Goal: Information Seeking & Learning: Learn about a topic

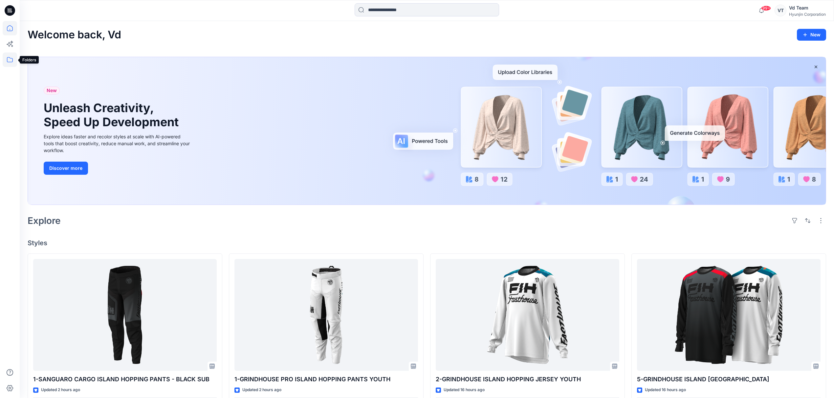
click at [12, 60] on icon at bounding box center [10, 59] width 6 height 5
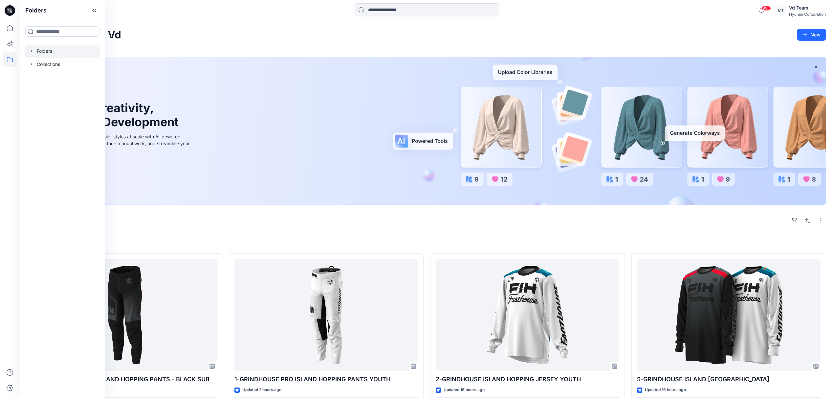
click at [45, 45] on div at bounding box center [62, 51] width 75 height 13
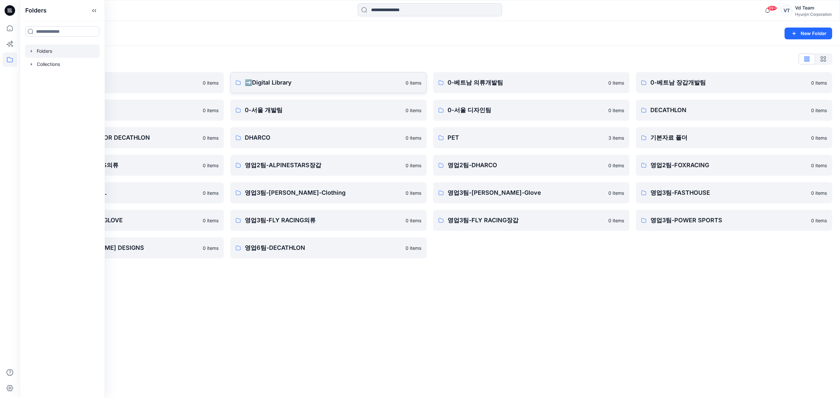
click at [257, 75] on link "➡️Digital Library 0 items" at bounding box center [328, 82] width 196 height 21
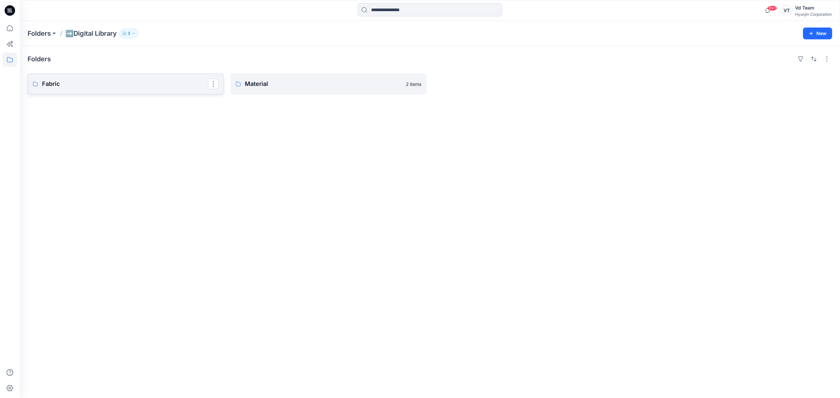
click at [121, 87] on p "Fabric" at bounding box center [125, 83] width 166 height 9
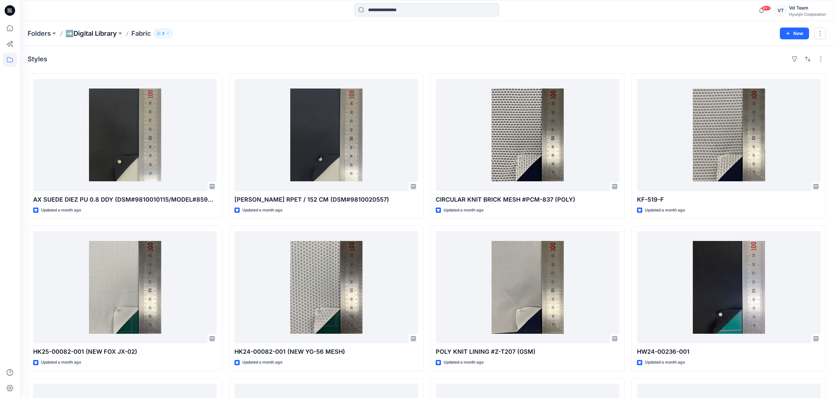
click at [108, 35] on p "➡️Digital Library" at bounding box center [91, 33] width 52 height 9
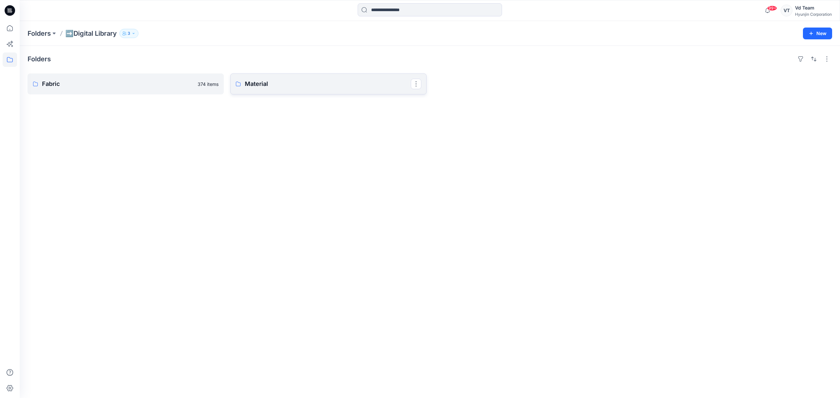
click at [293, 84] on p "Material" at bounding box center [328, 83] width 166 height 9
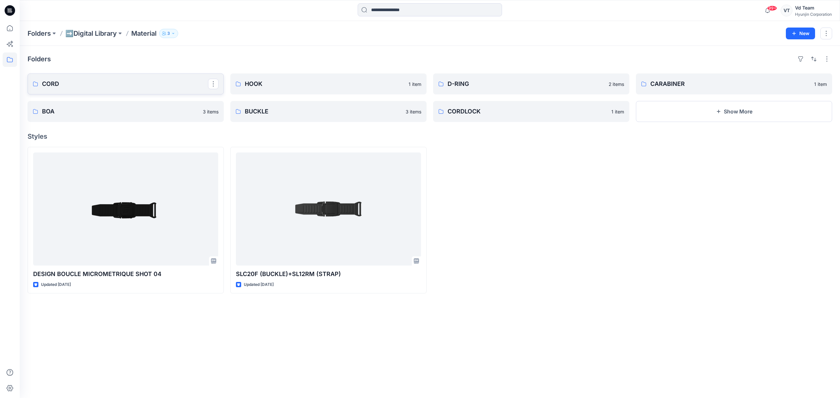
click at [123, 87] on p "CORD" at bounding box center [125, 83] width 166 height 9
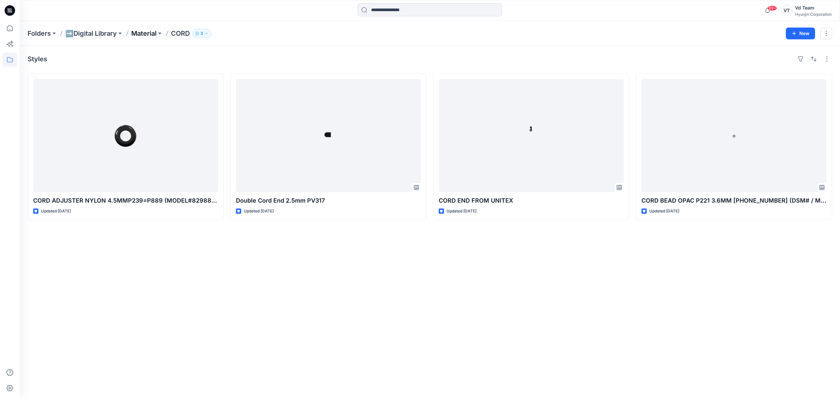
click at [142, 32] on p "Material" at bounding box center [143, 33] width 25 height 9
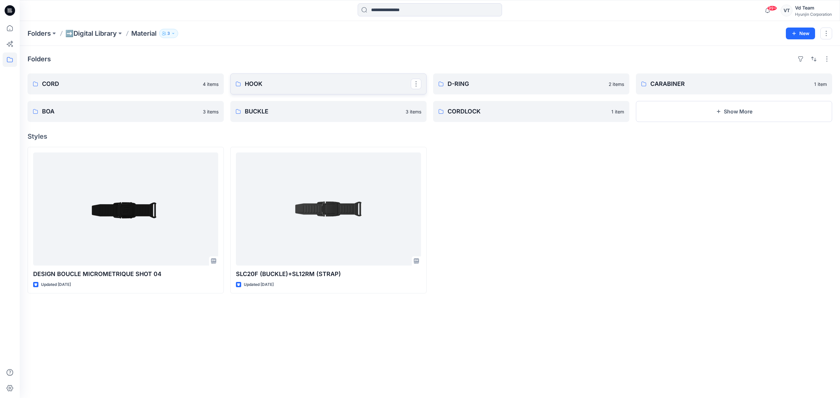
click at [311, 89] on link "HOOK" at bounding box center [328, 84] width 196 height 21
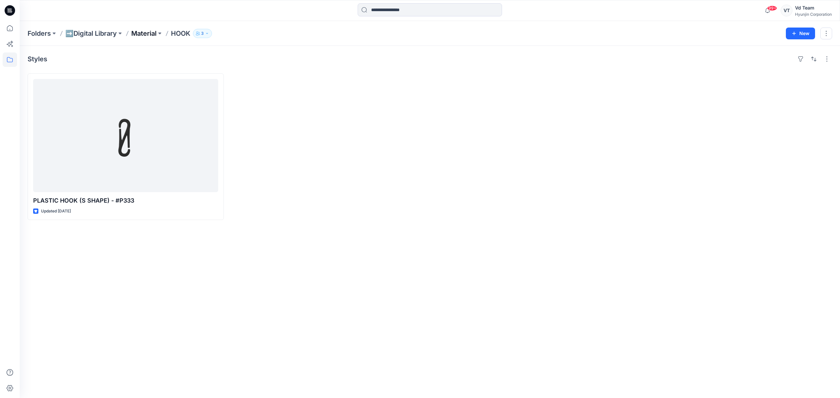
click at [138, 31] on p "Material" at bounding box center [143, 33] width 25 height 9
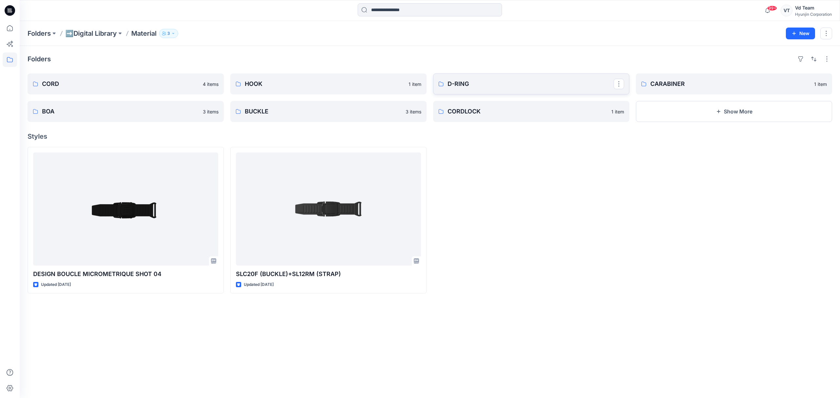
click at [544, 78] on link "D-RING" at bounding box center [531, 84] width 196 height 21
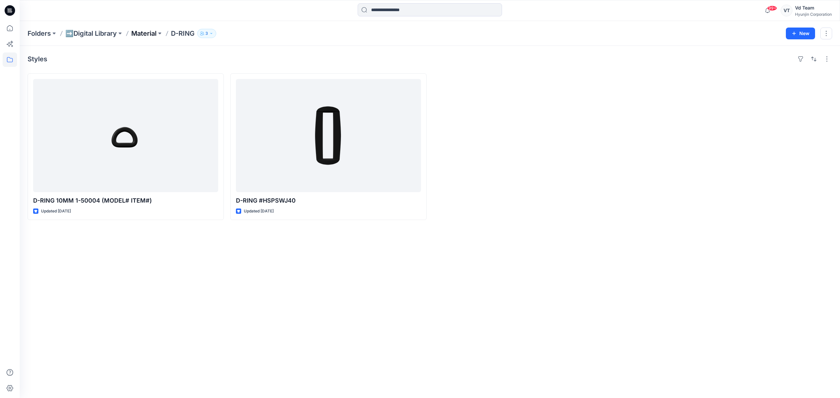
click at [150, 36] on p "Material" at bounding box center [143, 33] width 25 height 9
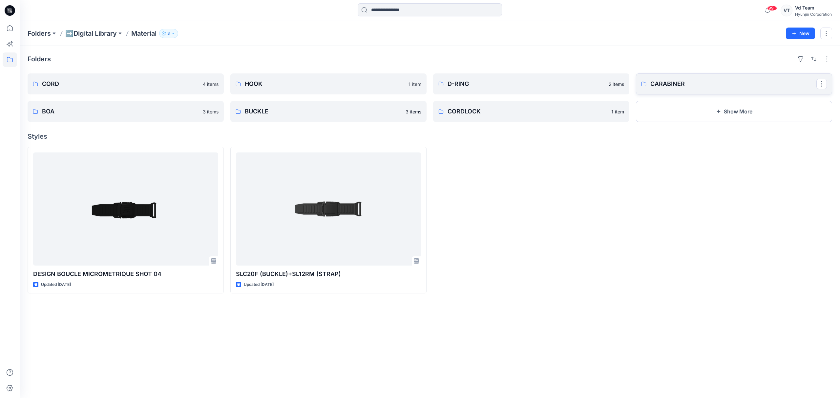
click at [691, 74] on link "CARABINER" at bounding box center [734, 84] width 196 height 21
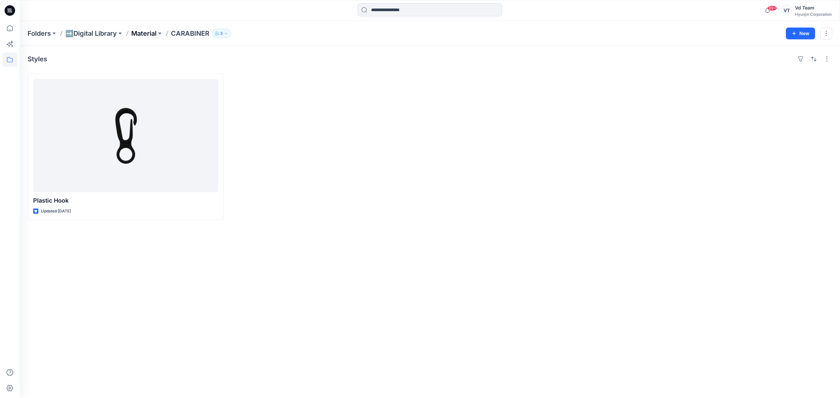
click at [151, 37] on p "Material" at bounding box center [143, 33] width 25 height 9
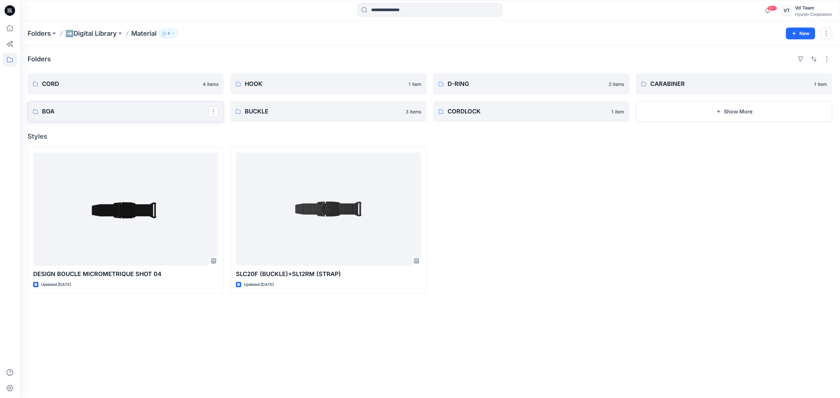
click at [123, 111] on p "BOA" at bounding box center [125, 111] width 166 height 9
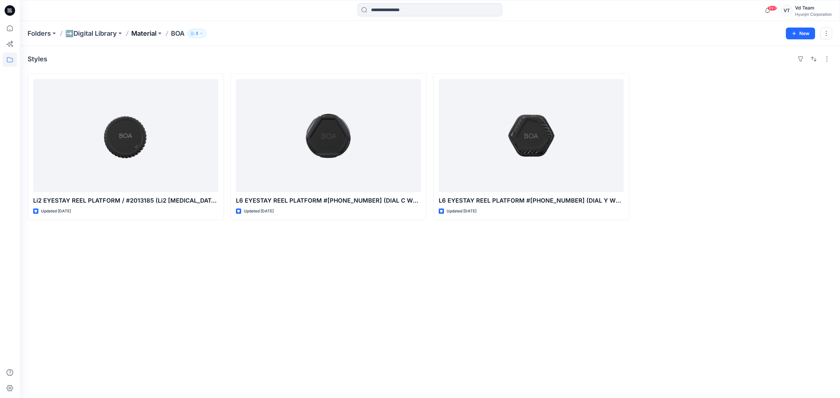
click at [141, 34] on p "Material" at bounding box center [143, 33] width 25 height 9
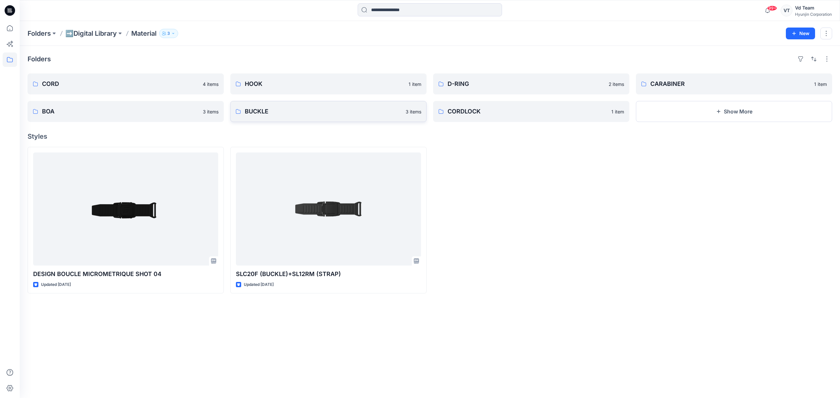
click at [300, 110] on p "BUCKLE" at bounding box center [323, 111] width 157 height 9
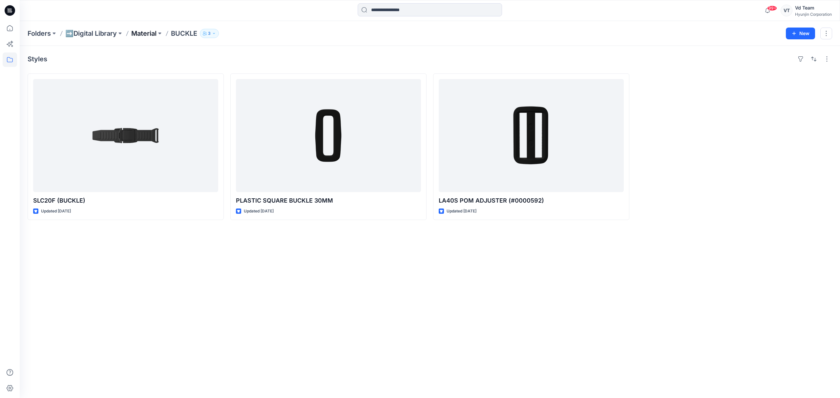
click at [152, 35] on p "Material" at bounding box center [143, 33] width 25 height 9
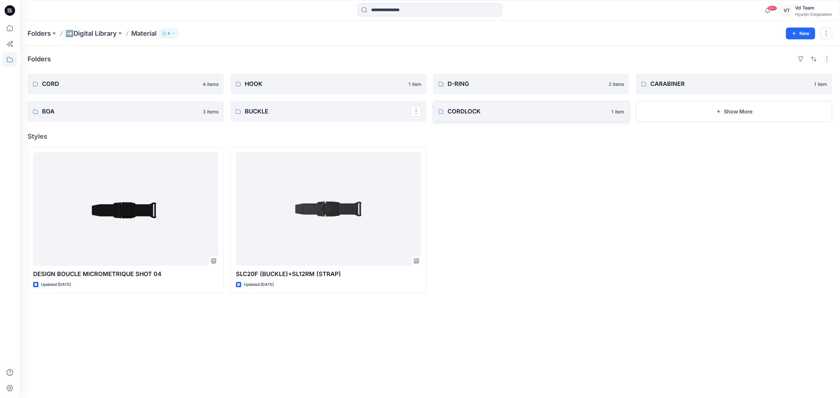
click at [470, 111] on p "CORDLOCK" at bounding box center [528, 111] width 160 height 9
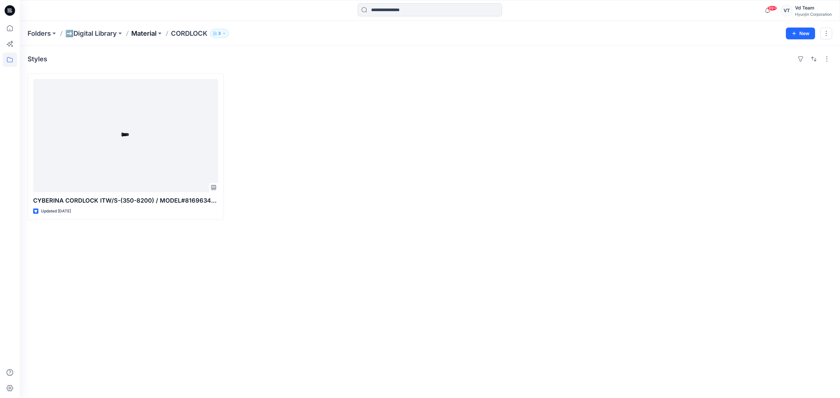
click at [133, 31] on p "Material" at bounding box center [143, 33] width 25 height 9
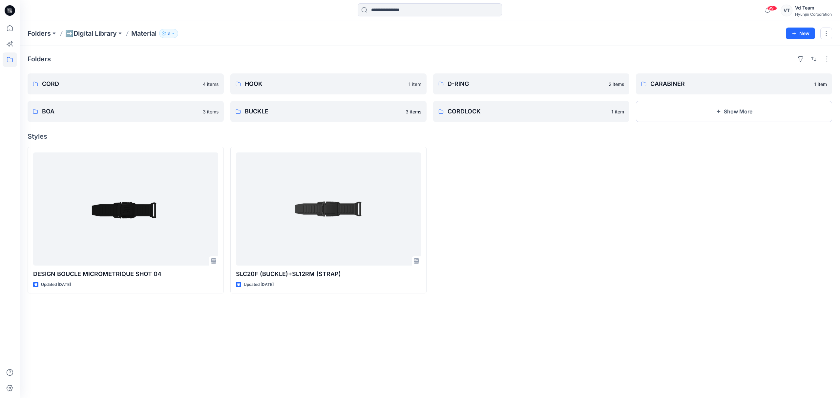
click at [624, 219] on div at bounding box center [531, 220] width 196 height 147
click at [92, 29] on p "➡️Digital Library" at bounding box center [91, 33] width 52 height 9
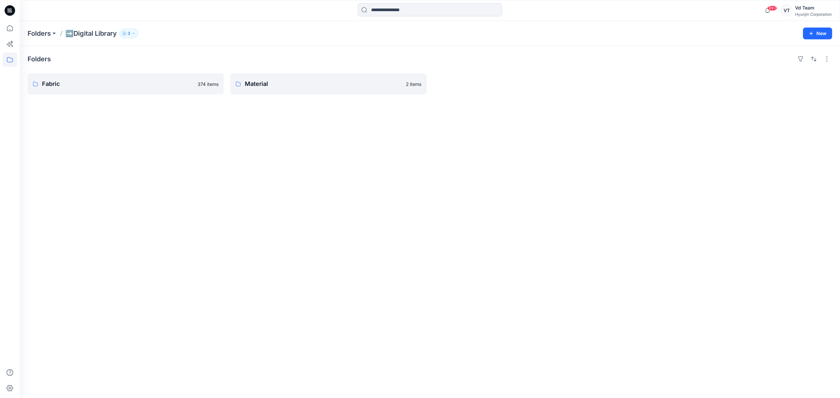
click at [276, 144] on div "Folders Fabric 374 items Material 2 items" at bounding box center [430, 222] width 821 height 353
click at [285, 83] on p "Material" at bounding box center [328, 83] width 166 height 9
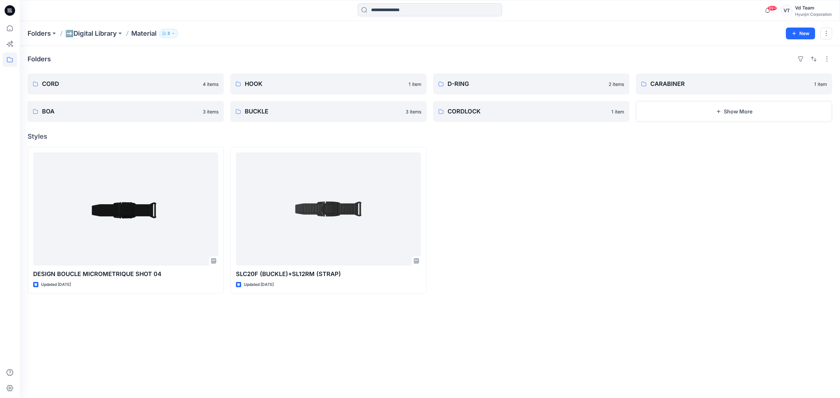
click at [626, 168] on div at bounding box center [531, 220] width 196 height 147
drag, startPoint x: 674, startPoint y: 210, endPoint x: 475, endPoint y: 251, distance: 203.0
click at [674, 210] on div at bounding box center [734, 220] width 196 height 147
click at [541, 179] on div at bounding box center [531, 220] width 196 height 147
click at [301, 109] on p "BUCKLE" at bounding box center [328, 111] width 166 height 9
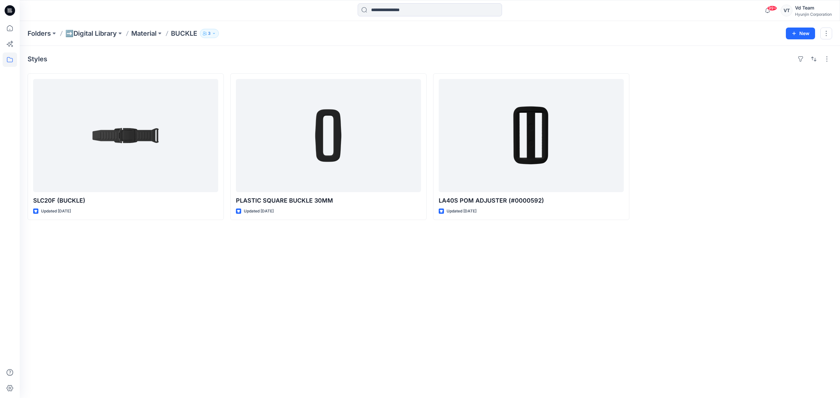
click at [714, 138] on div at bounding box center [734, 147] width 196 height 147
click at [282, 293] on div "Styles SLC20F (BUCKLE) Updated 25 days ago PLASTIC SQUARE BUCKLE 30MM Updated 2…" at bounding box center [430, 222] width 821 height 353
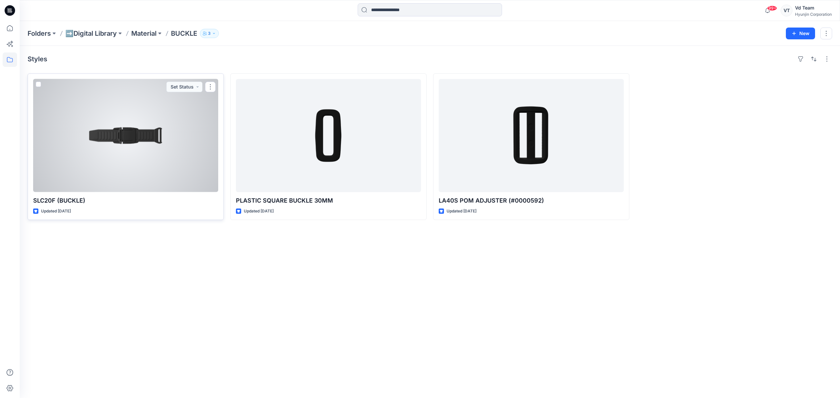
click at [110, 143] on div at bounding box center [125, 135] width 185 height 113
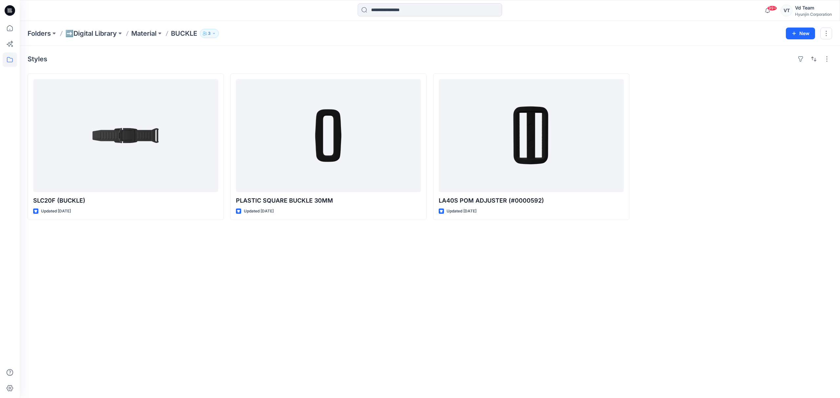
click at [360, 270] on div "Styles SLC20F (BUCKLE) Updated 25 days ago PLASTIC SQUARE BUCKLE 30MM Updated 2…" at bounding box center [430, 222] width 821 height 353
click at [273, 268] on div "Styles SLC20F (BUCKLE) Updated 25 days ago PLASTIC SQUARE BUCKLE 30MM Updated 2…" at bounding box center [430, 222] width 821 height 353
click at [796, 29] on button "New" at bounding box center [800, 34] width 29 height 12
click at [799, 50] on button "New Style" at bounding box center [786, 49] width 56 height 13
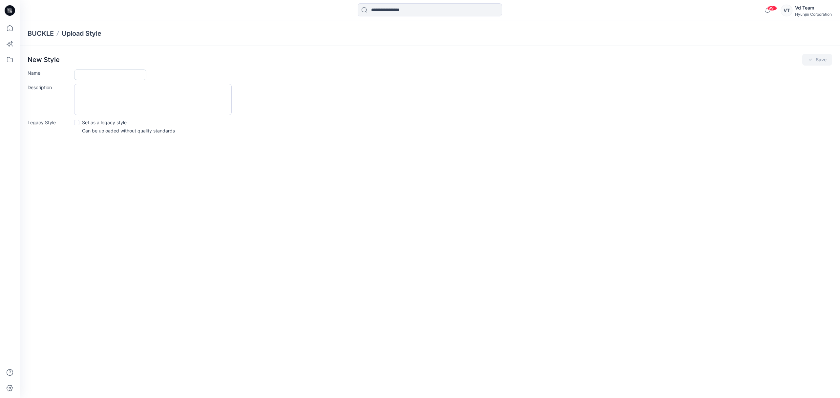
click at [113, 76] on input "Name" at bounding box center [110, 75] width 72 height 11
paste input "**********"
type input "**********"
click at [308, 80] on form "**********" at bounding box center [430, 102] width 805 height 65
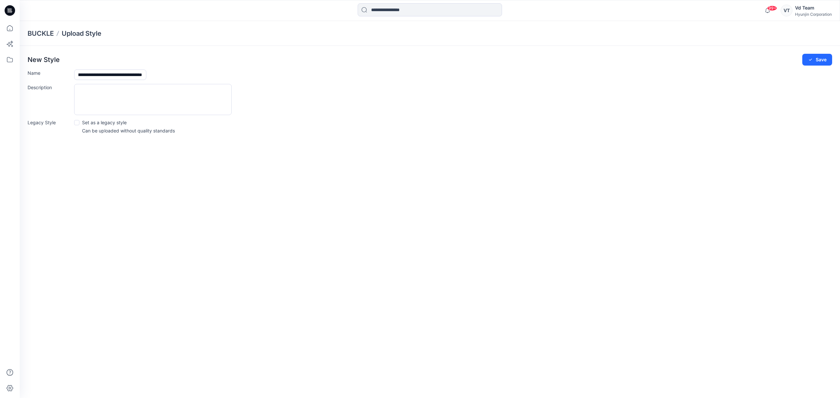
scroll to position [0, 0]
click at [810, 62] on icon "submit" at bounding box center [810, 59] width 5 height 5
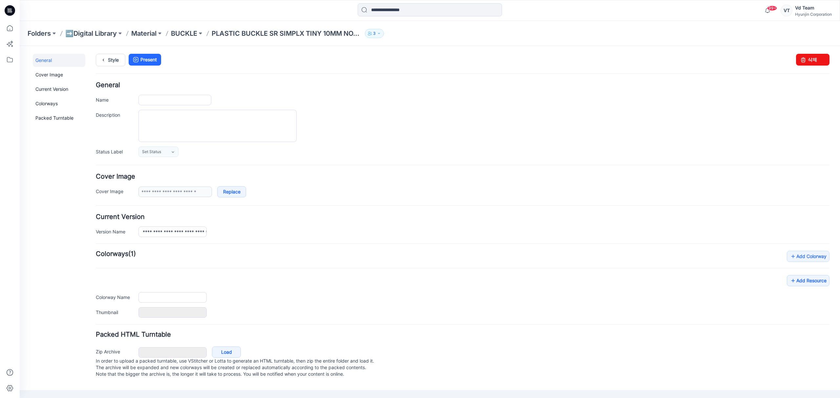
type input "**********"
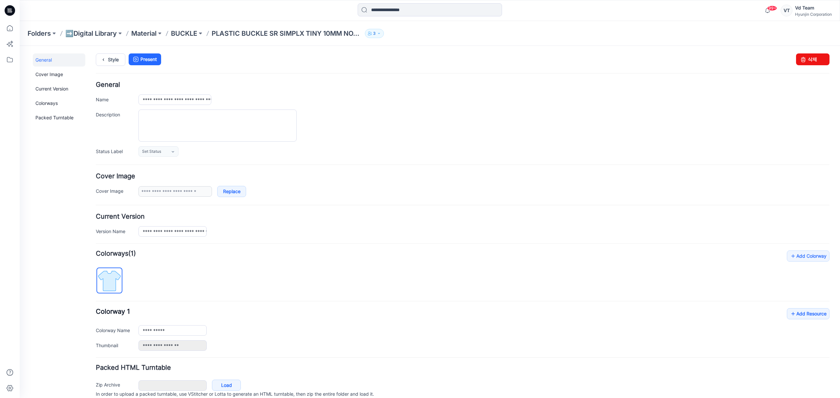
scroll to position [31, 0]
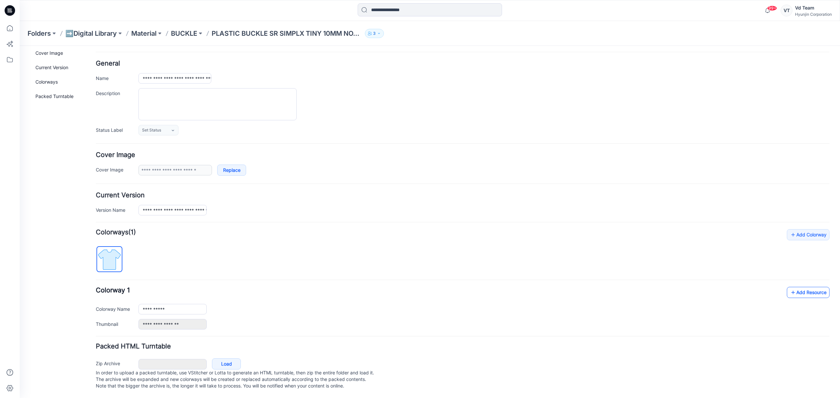
click at [801, 287] on link "Add Resource" at bounding box center [808, 292] width 43 height 11
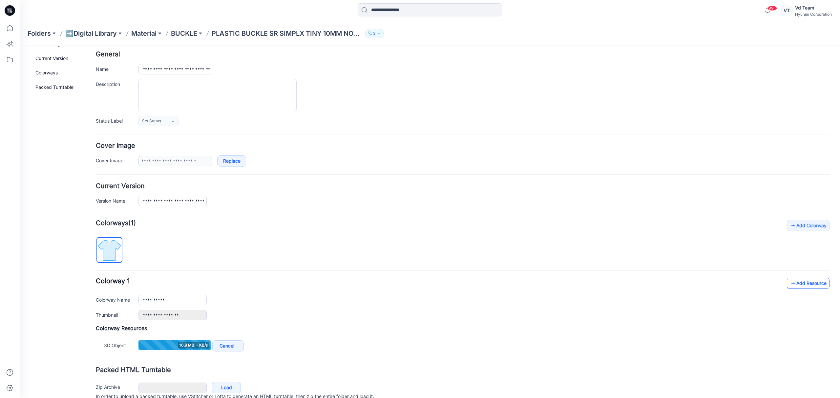
click at [790, 289] on icon at bounding box center [793, 283] width 7 height 11
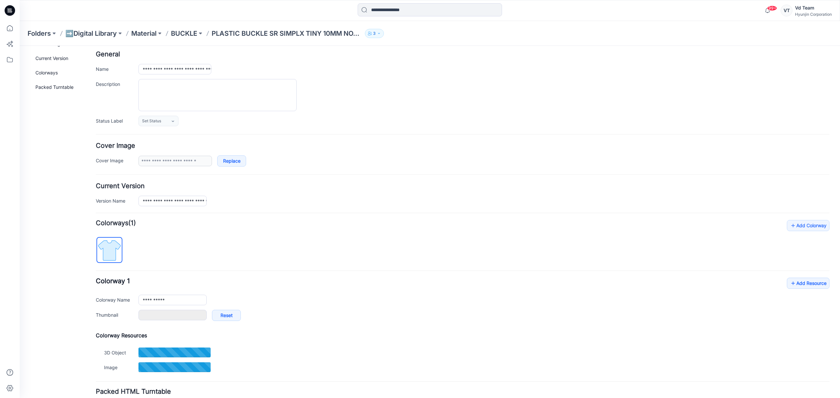
click at [356, 263] on div "**********" at bounding box center [463, 297] width 734 height 155
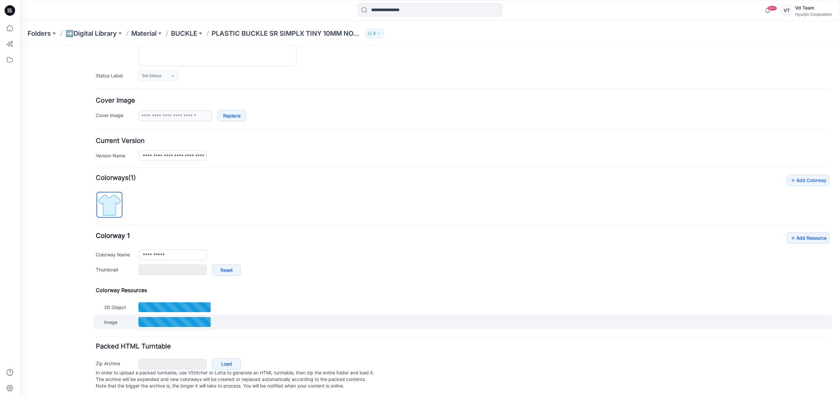
scroll to position [85, 0]
type input "**********"
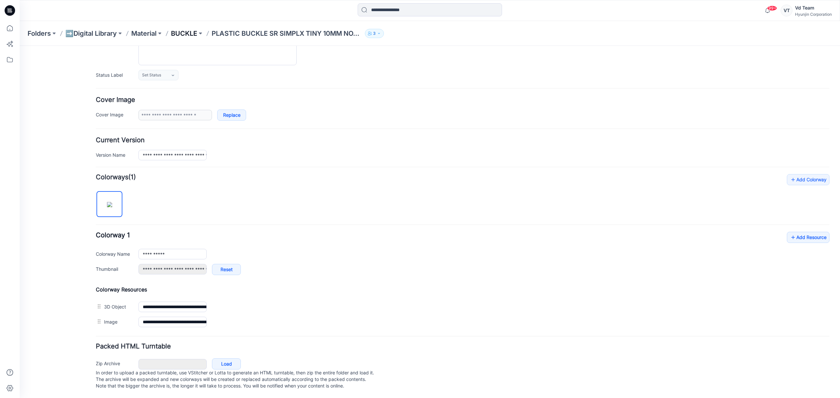
click at [196, 34] on p "BUCKLE" at bounding box center [184, 33] width 26 height 9
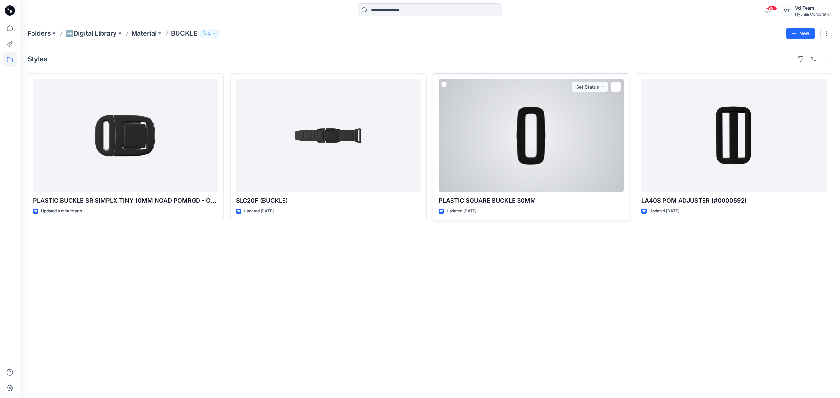
click at [515, 155] on div at bounding box center [531, 135] width 185 height 113
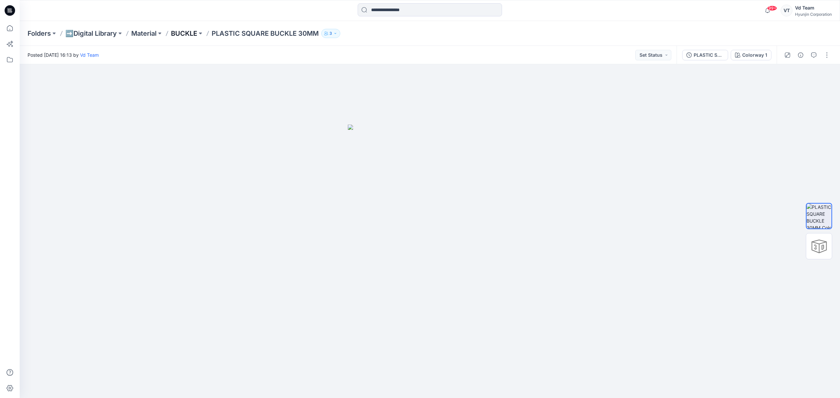
click at [183, 32] on p "BUCKLE" at bounding box center [184, 33] width 26 height 9
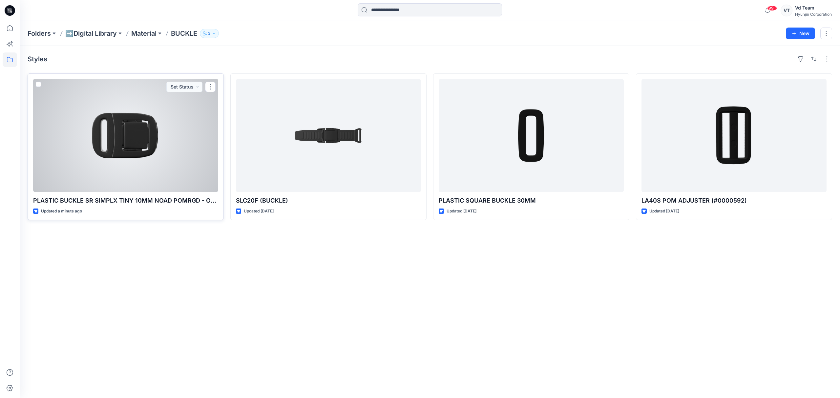
click at [135, 150] on div at bounding box center [125, 135] width 185 height 113
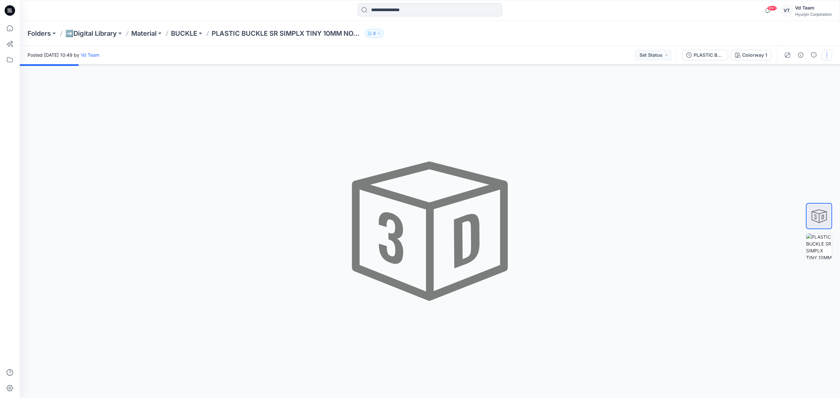
click at [824, 57] on button "button" at bounding box center [827, 55] width 11 height 11
click at [790, 92] on button "Edit" at bounding box center [799, 89] width 60 height 12
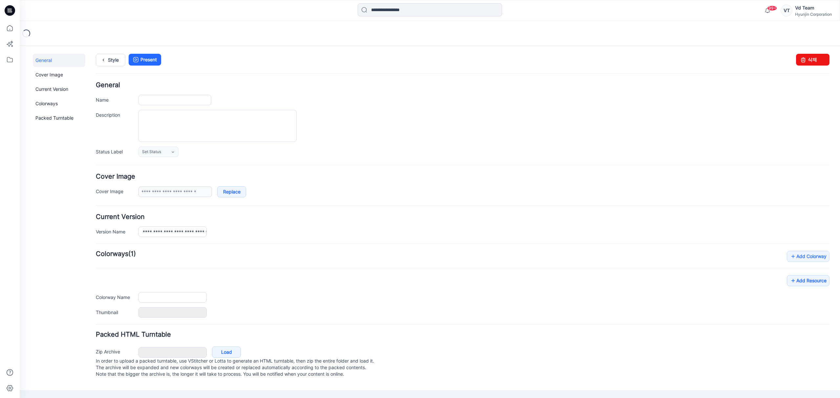
type input "**********"
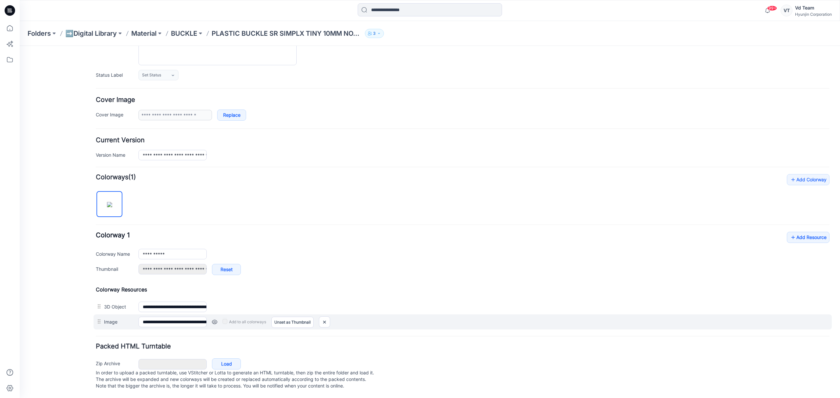
scroll to position [86, 0]
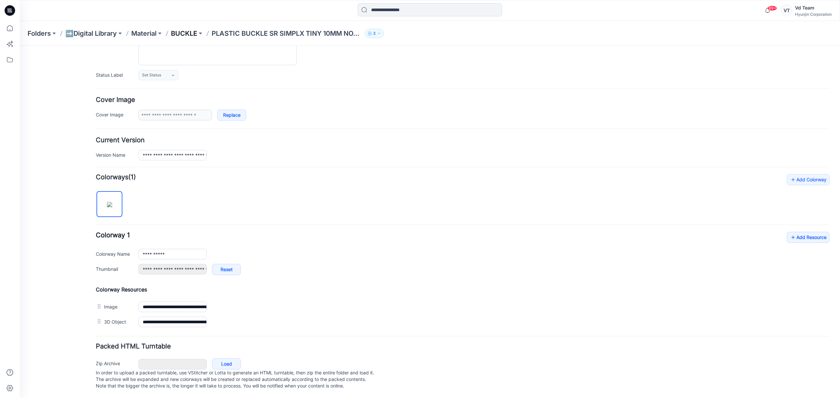
click at [179, 33] on p "BUCKLE" at bounding box center [184, 33] width 26 height 9
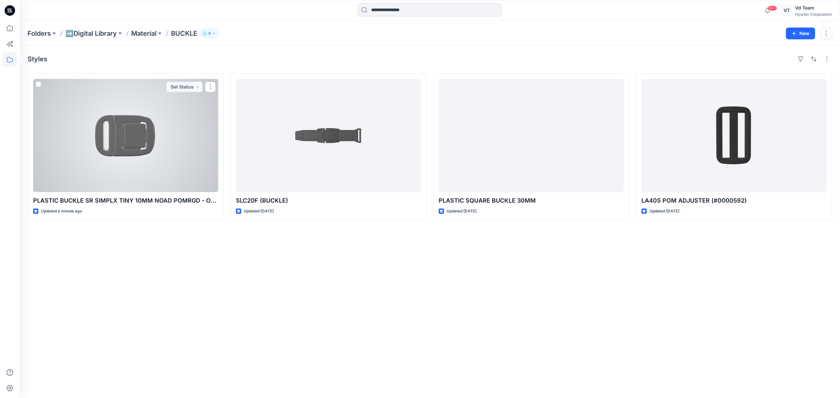
click at [164, 163] on div at bounding box center [125, 135] width 185 height 113
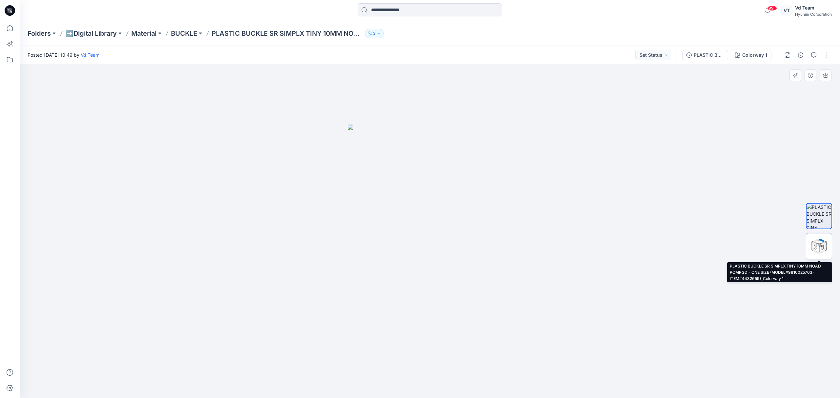
click at [824, 250] on circle at bounding box center [819, 246] width 13 height 13
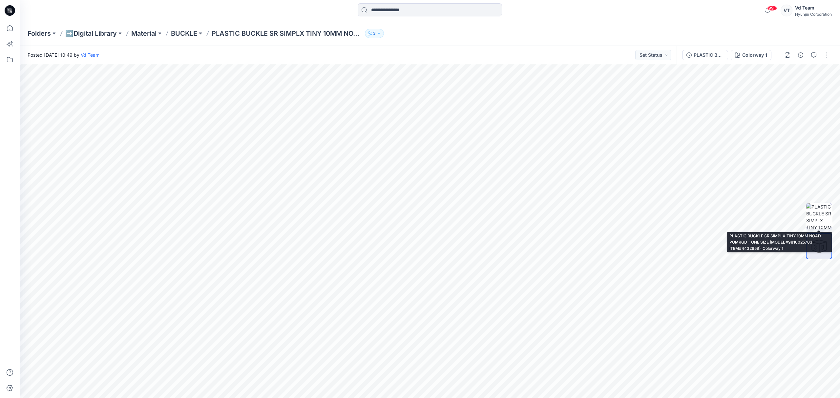
click at [819, 214] on img at bounding box center [820, 217] width 26 height 26
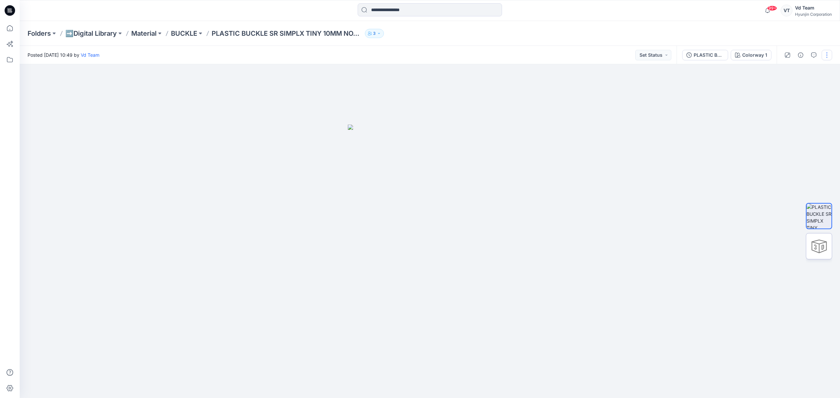
click at [830, 56] on button "button" at bounding box center [827, 55] width 11 height 11
click at [799, 90] on button "Edit" at bounding box center [799, 89] width 60 height 12
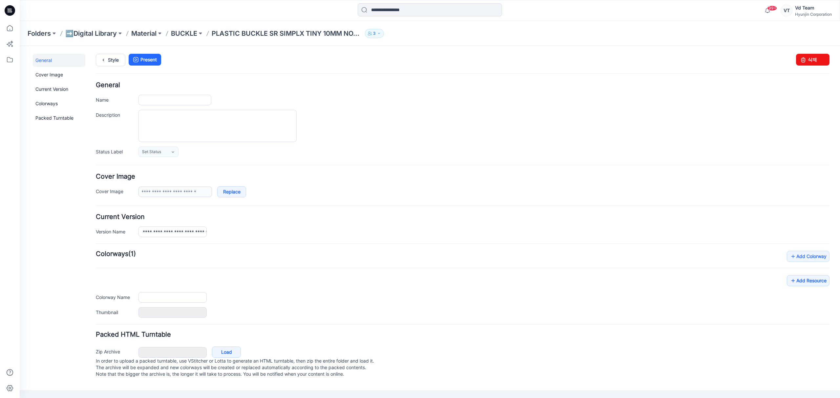
type input "**********"
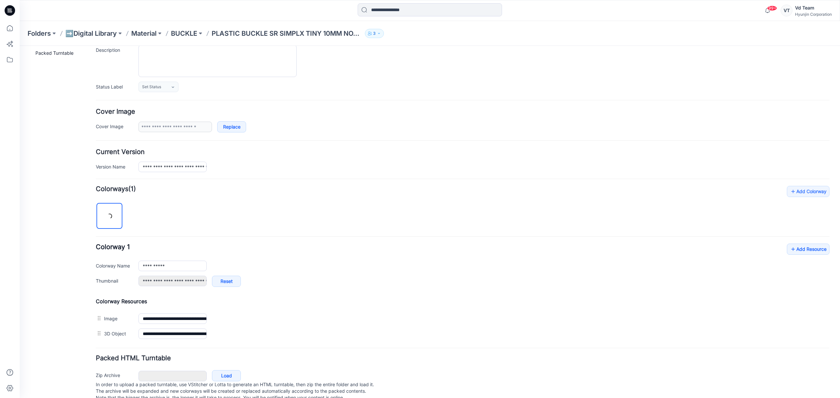
scroll to position [86, 0]
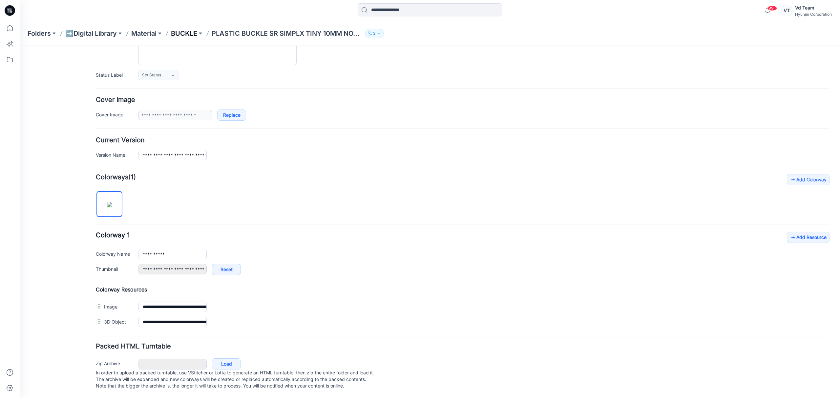
click at [186, 35] on p "BUCKLE" at bounding box center [184, 33] width 26 height 9
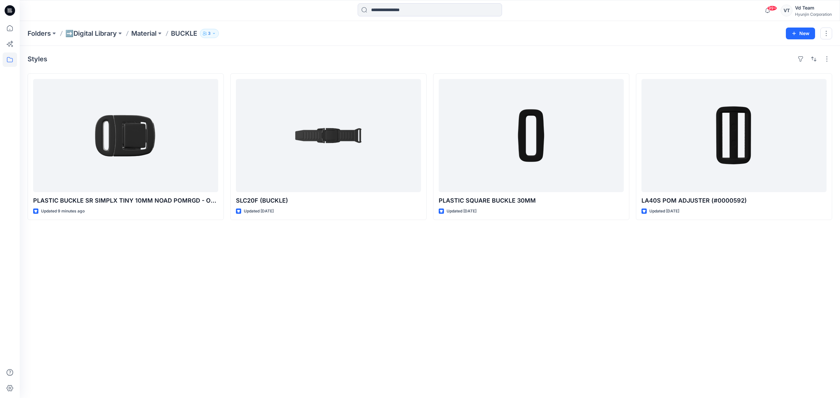
click at [297, 273] on div "Styles PLASTIC BUCKLE SR SIMPLX TINY 10MM NOAD POMRGD - ONE SIZE (MODEL#9810025…" at bounding box center [430, 222] width 821 height 353
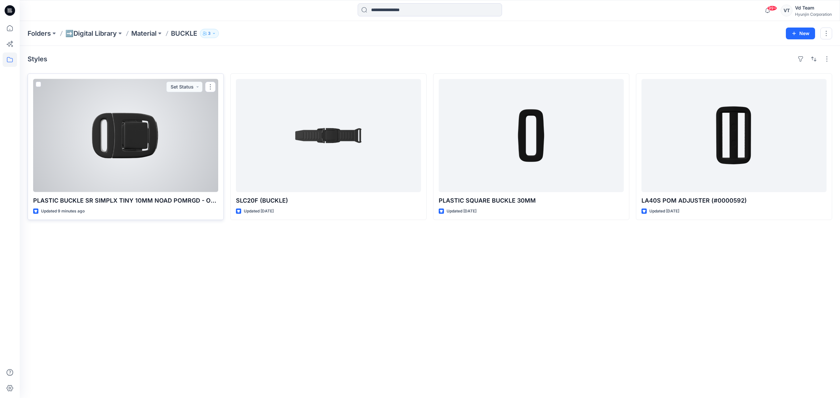
click at [158, 156] on div at bounding box center [125, 135] width 185 height 113
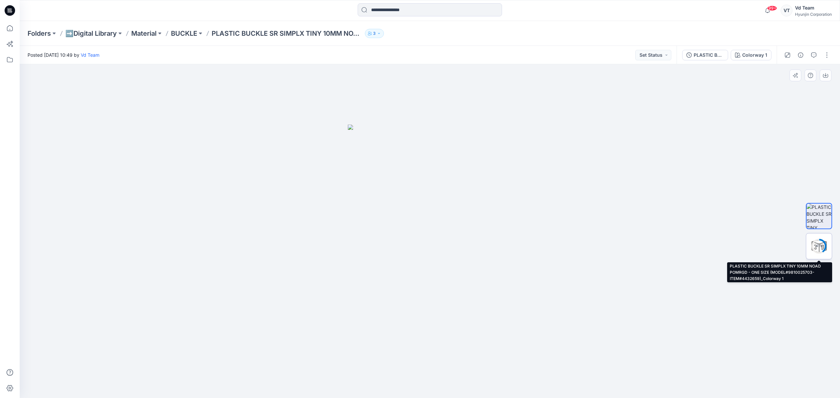
click at [813, 240] on icon at bounding box center [819, 247] width 16 height 16
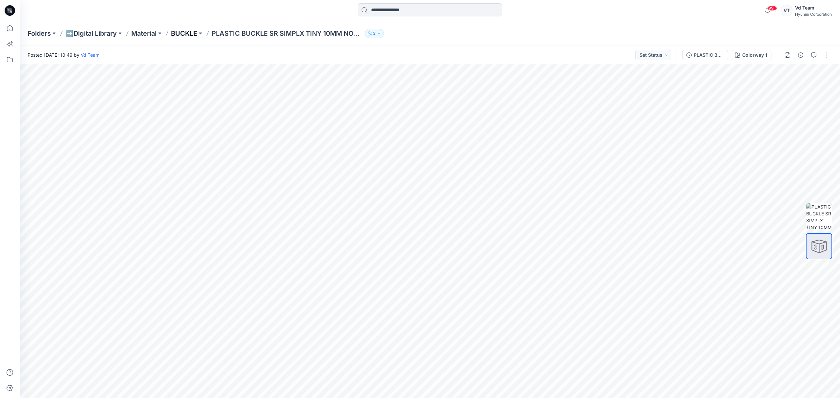
click at [179, 34] on p "BUCKLE" at bounding box center [184, 33] width 26 height 9
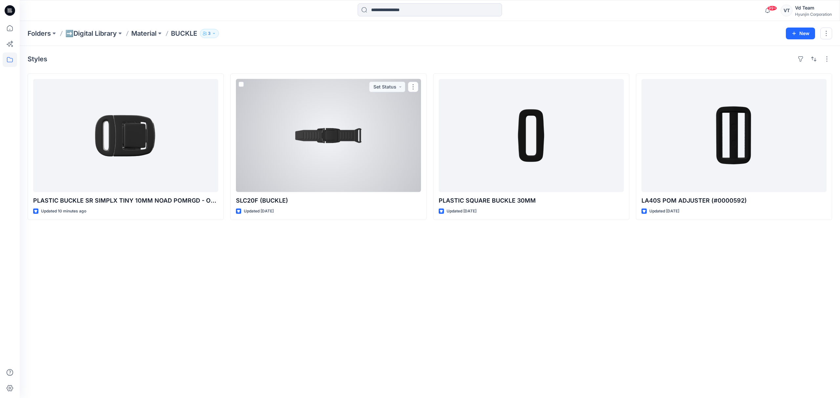
click at [355, 69] on div "Styles PLASTIC BUCKLE SR SIMPLX TINY 10MM NOAD POMRGD - ONE SIZE (MODEL#9810025…" at bounding box center [430, 222] width 821 height 353
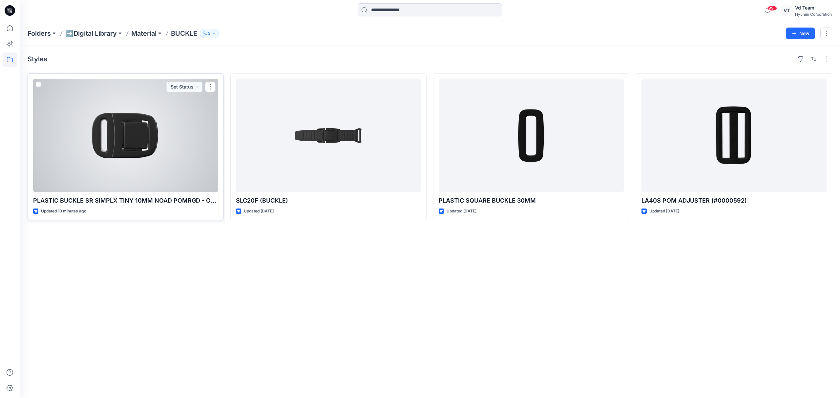
click at [142, 165] on div at bounding box center [125, 135] width 185 height 113
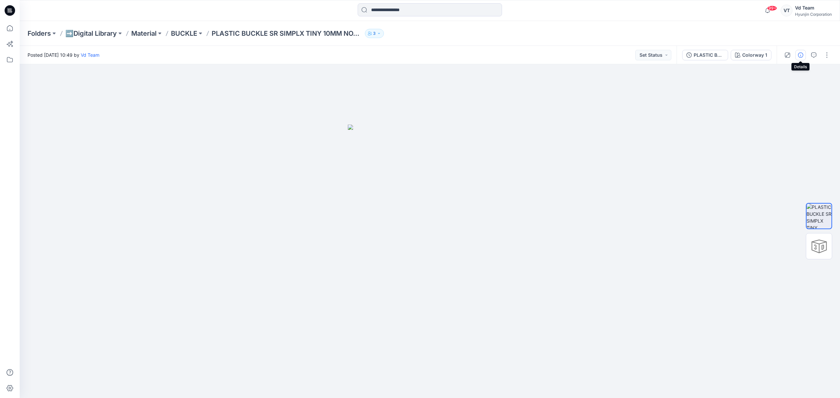
click at [803, 54] on icon "button" at bounding box center [800, 55] width 5 height 5
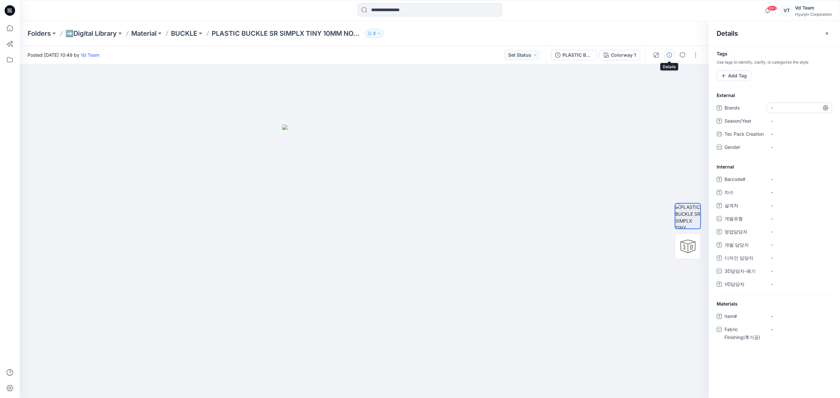
click at [792, 104] on span "-" at bounding box center [799, 107] width 57 height 7
type textarea "**********"
click at [741, 112] on span "Brands" at bounding box center [744, 108] width 39 height 9
click at [780, 324] on span "-" at bounding box center [799, 320] width 57 height 7
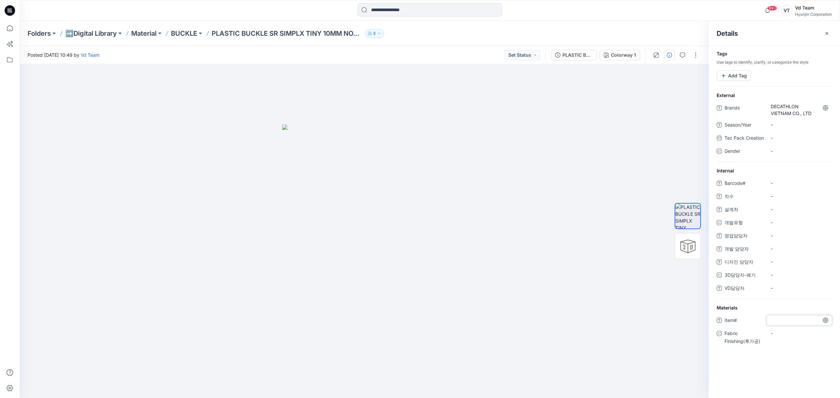
type textarea "********"
click at [741, 317] on div "Materials Item# ******** Fabric Finishing(후가공) -" at bounding box center [774, 329] width 131 height 49
click at [826, 36] on icon "button" at bounding box center [827, 33] width 5 height 5
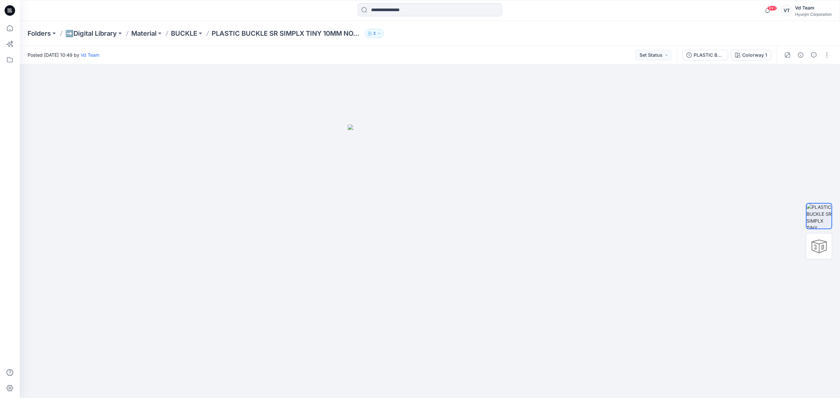
click at [186, 38] on div "Folders ➡️Digital Library Material BUCKLE PLASTIC BUCKLE SR SIMPLX TINY 10MM NO…" at bounding box center [430, 33] width 821 height 25
click at [187, 32] on p "BUCKLE" at bounding box center [184, 33] width 26 height 9
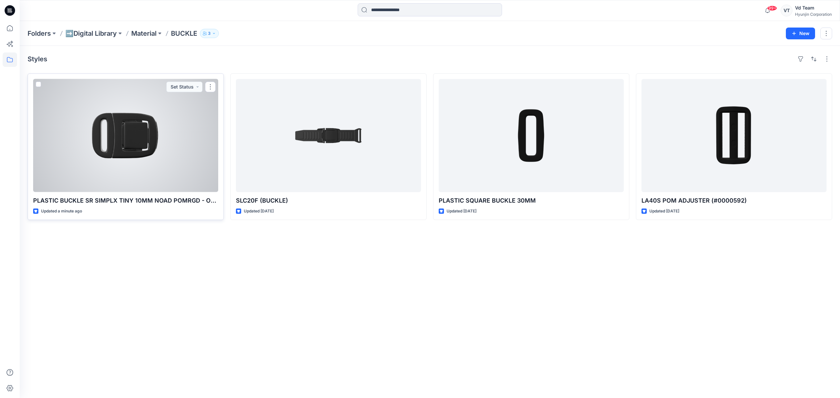
click at [147, 177] on div at bounding box center [125, 135] width 185 height 113
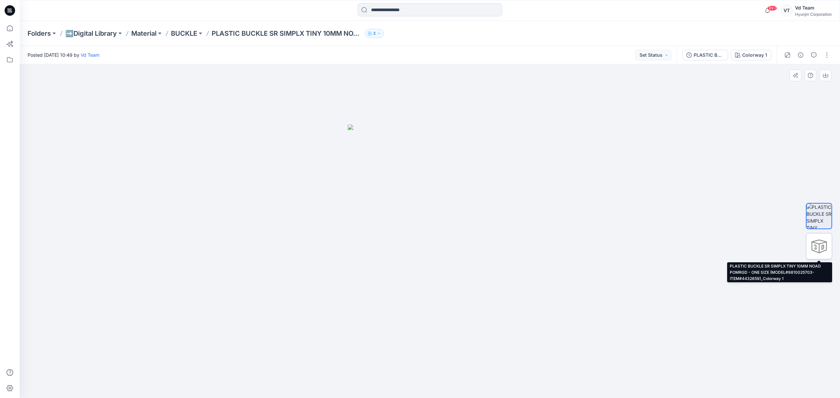
click at [821, 245] on div at bounding box center [819, 246] width 26 height 26
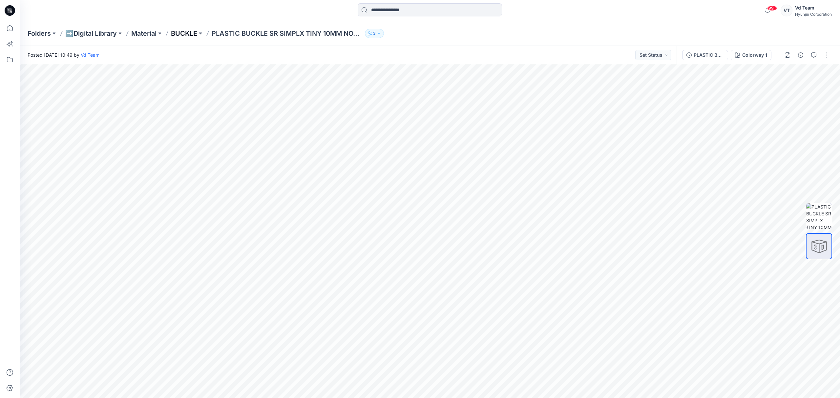
click at [191, 37] on p "BUCKLE" at bounding box center [184, 33] width 26 height 9
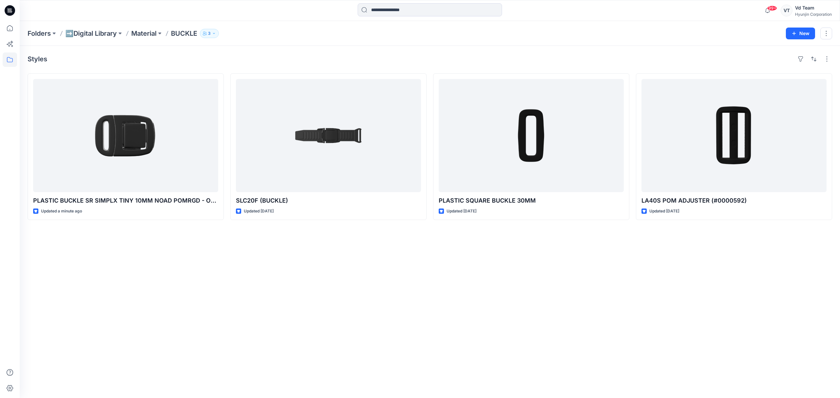
click at [297, 42] on div "Folders ➡️Digital Library Material BUCKLE 3 New" at bounding box center [430, 33] width 821 height 25
click at [418, 302] on div "Styles PLASTIC BUCKLE SR SIMPLX TINY 10MM NOAD POMRGD - ONE SIZE (MODEL#9810025…" at bounding box center [430, 222] width 821 height 353
drag, startPoint x: 383, startPoint y: 259, endPoint x: 371, endPoint y: 259, distance: 11.8
click at [382, 259] on div "Styles PLASTIC BUCKLE SR SIMPLX TINY 10MM NOAD POMRGD - ONE SIZE (MODEL#9810025…" at bounding box center [430, 222] width 821 height 353
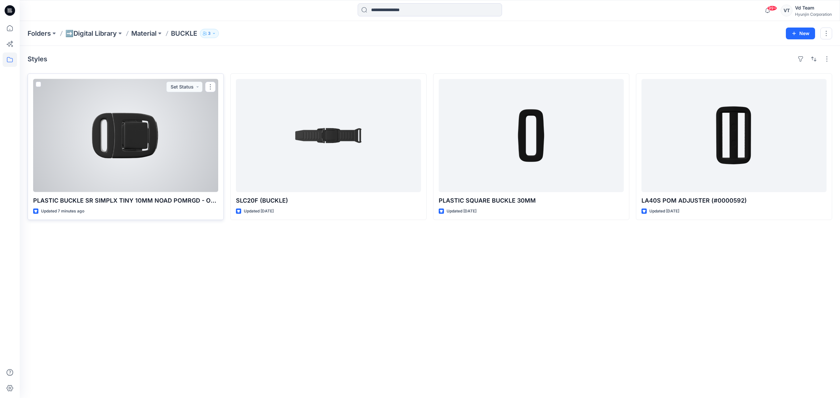
click at [146, 160] on div at bounding box center [125, 135] width 185 height 113
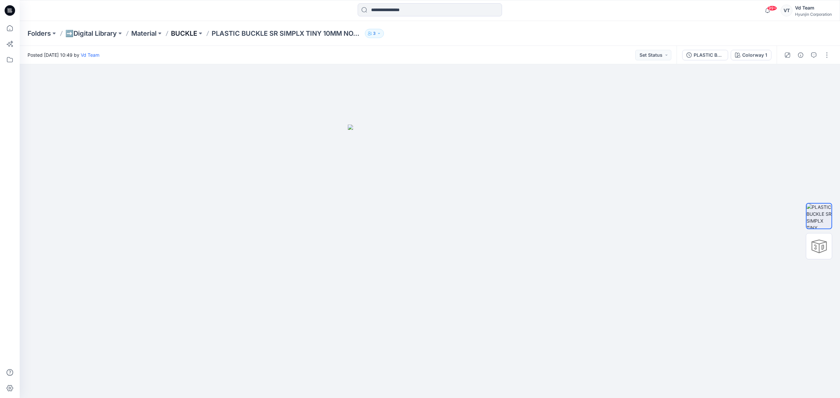
click at [191, 31] on p "BUCKLE" at bounding box center [184, 33] width 26 height 9
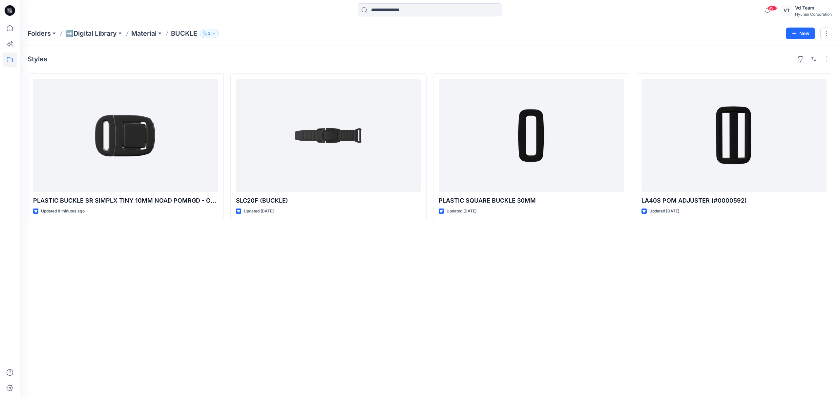
click at [244, 288] on div "Styles PLASTIC BUCKLE SR SIMPLX TINY 10MM NOAD POMRGD - ONE SIZE (MODEL#9810025…" at bounding box center [430, 222] width 821 height 353
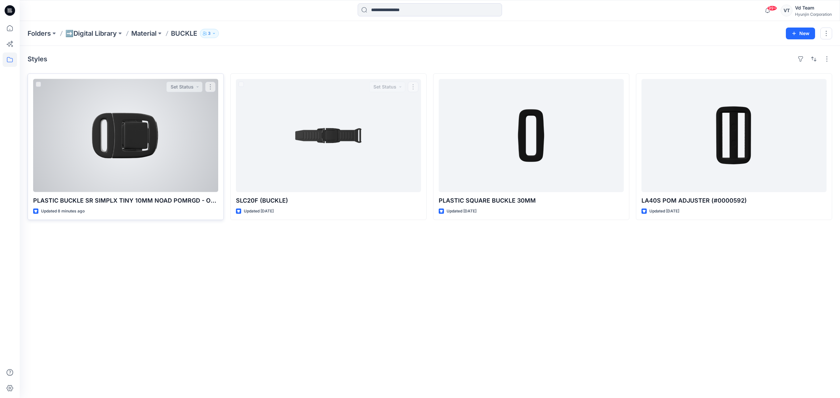
click at [145, 136] on div at bounding box center [125, 135] width 185 height 113
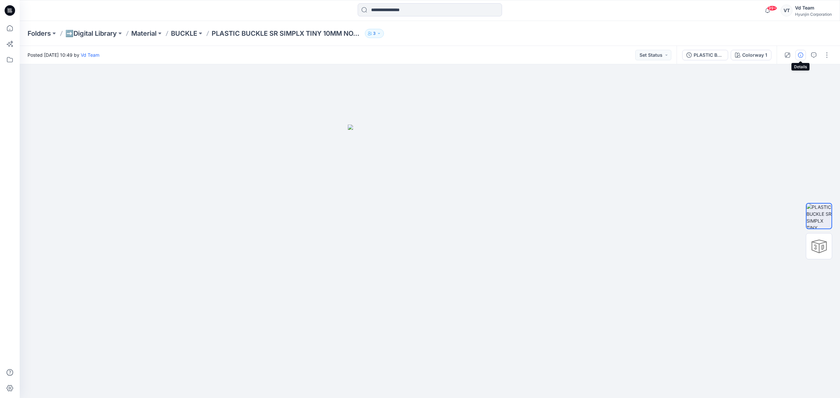
click at [802, 54] on icon "button" at bounding box center [800, 55] width 5 height 5
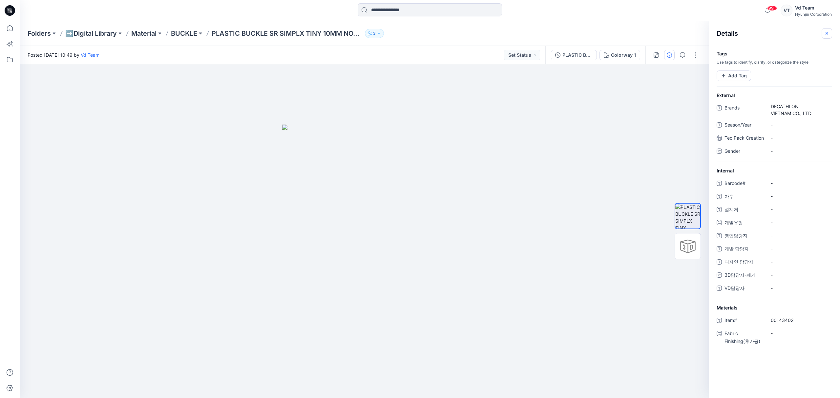
click at [825, 31] on icon "button" at bounding box center [827, 33] width 5 height 5
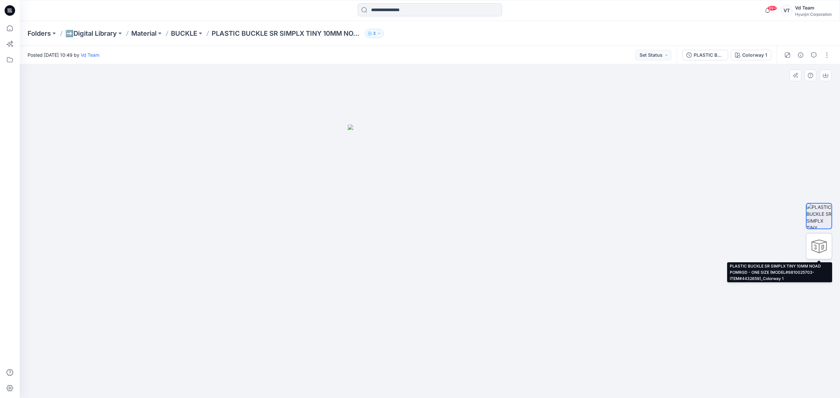
click at [818, 247] on div at bounding box center [819, 246] width 26 height 26
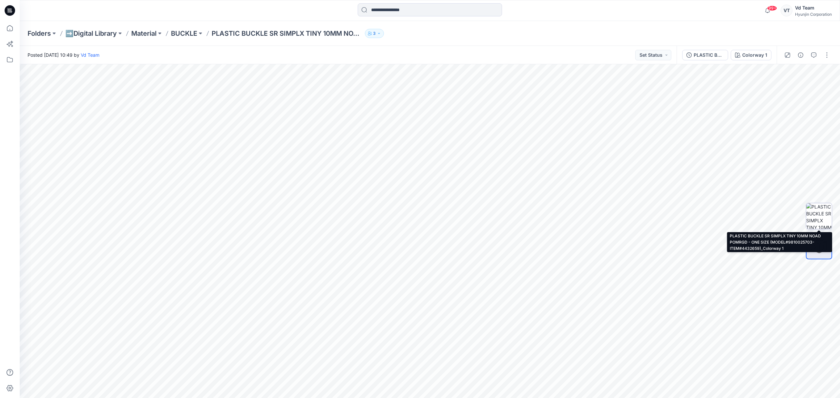
click at [808, 219] on img at bounding box center [820, 217] width 26 height 26
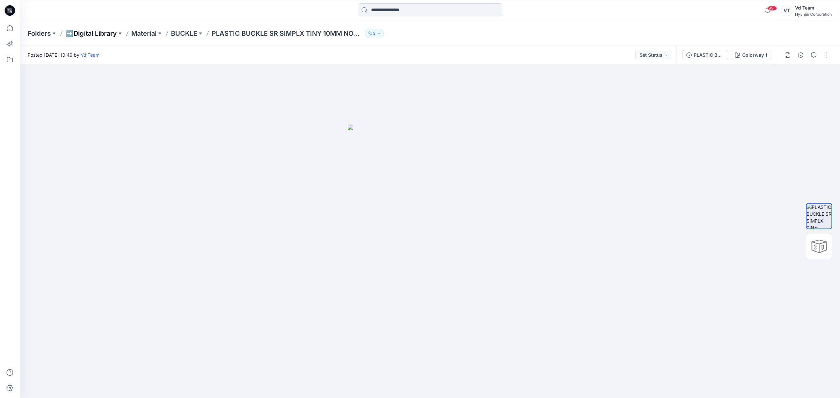
click at [99, 32] on p "➡️Digital Library" at bounding box center [91, 33] width 52 height 9
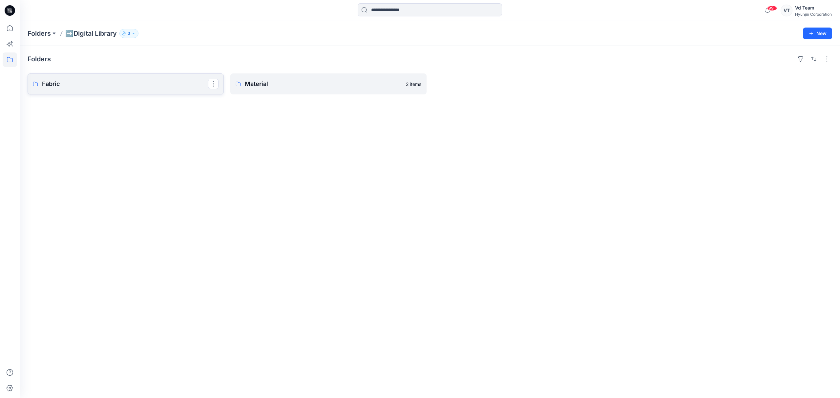
click at [133, 83] on p "Fabric" at bounding box center [125, 83] width 166 height 9
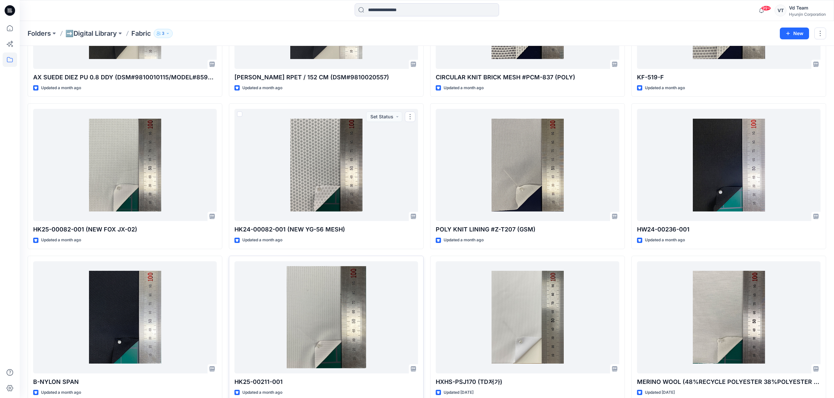
scroll to position [131, 0]
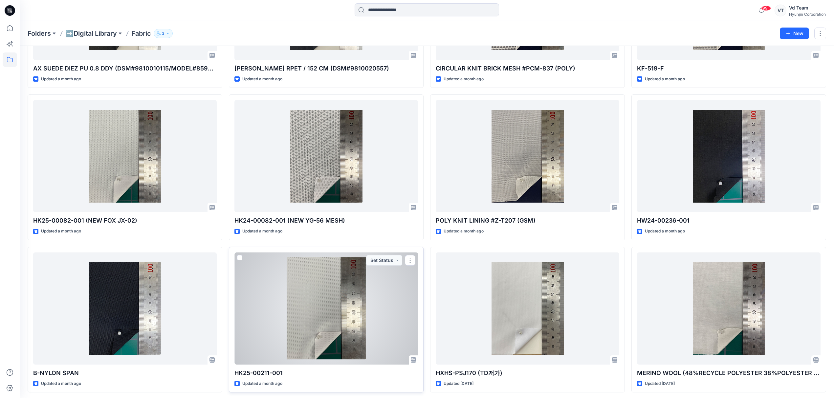
click at [357, 293] on div at bounding box center [325, 309] width 183 height 112
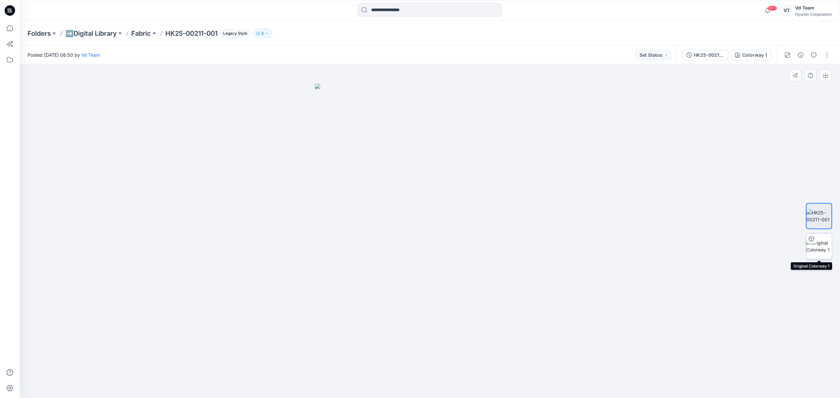
click at [817, 246] on img at bounding box center [820, 247] width 26 height 14
click at [145, 33] on p "Fabric" at bounding box center [141, 33] width 20 height 9
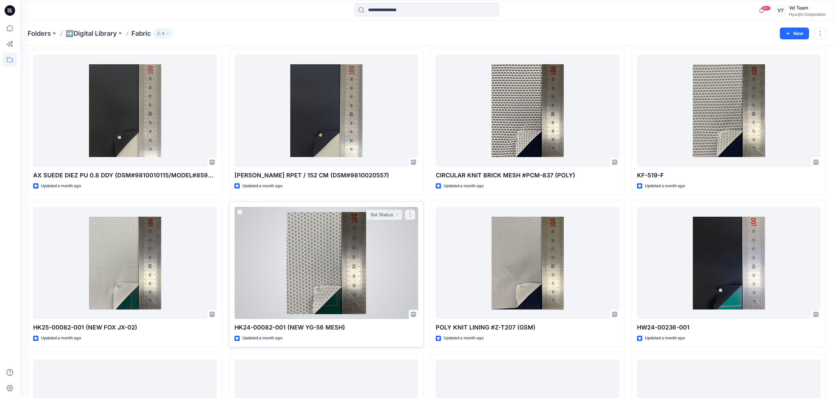
scroll to position [44, 0]
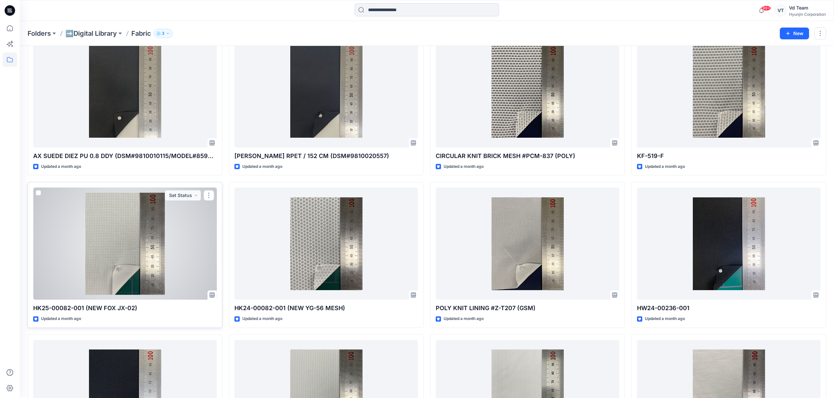
click at [144, 242] on div at bounding box center [124, 244] width 183 height 112
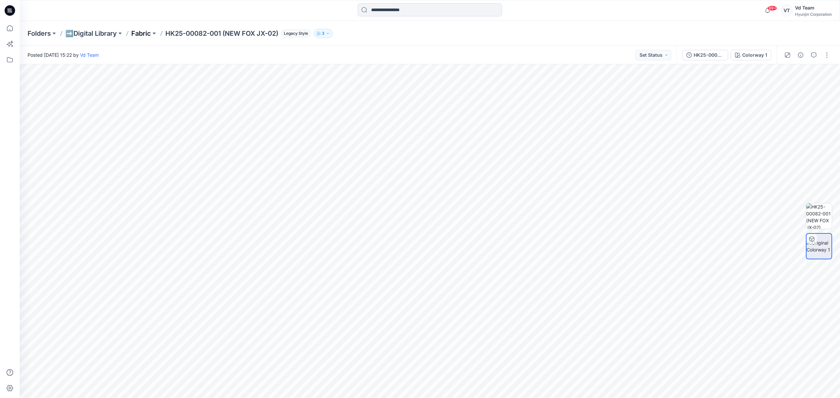
click at [150, 34] on p "Fabric" at bounding box center [141, 33] width 20 height 9
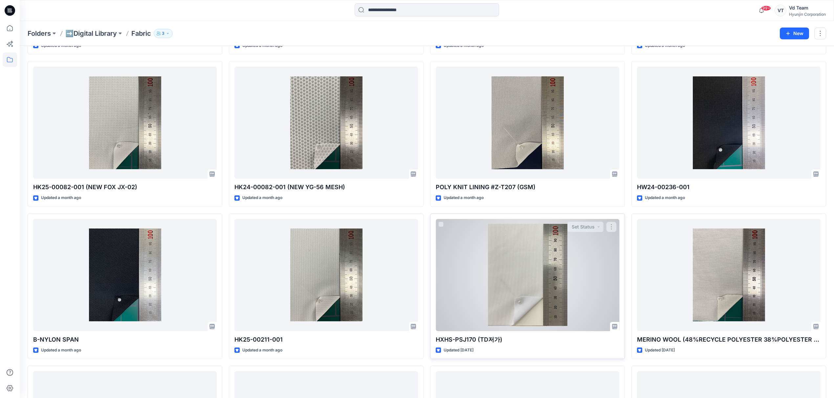
scroll to position [219, 0]
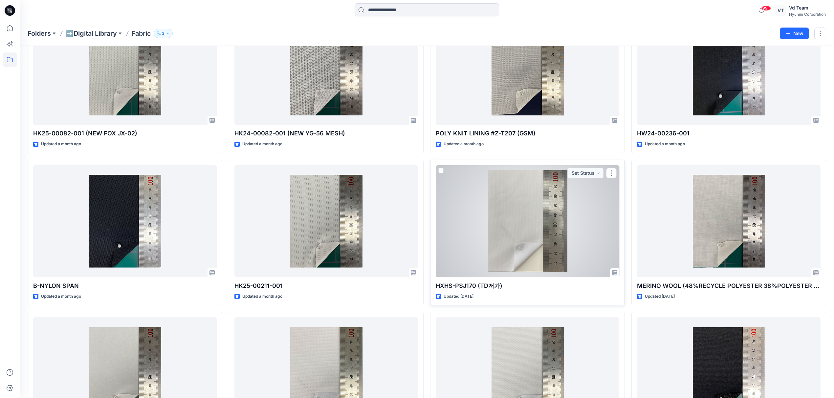
click at [505, 257] on div at bounding box center [527, 221] width 183 height 112
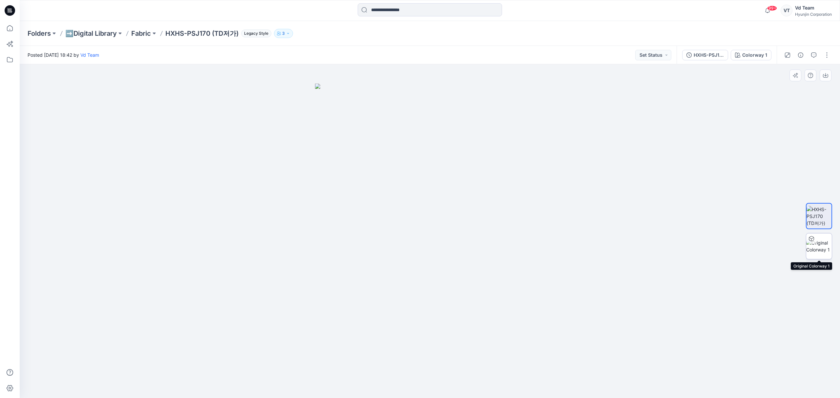
click at [826, 243] on img at bounding box center [820, 247] width 26 height 14
click at [819, 226] on img at bounding box center [820, 216] width 26 height 21
click at [130, 34] on icon at bounding box center [127, 33] width 5 height 5
click at [134, 34] on p "Fabric" at bounding box center [141, 33] width 20 height 9
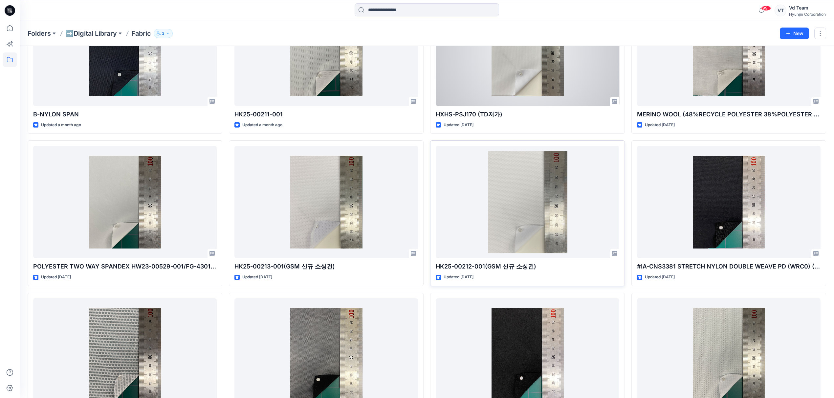
scroll to position [438, 0]
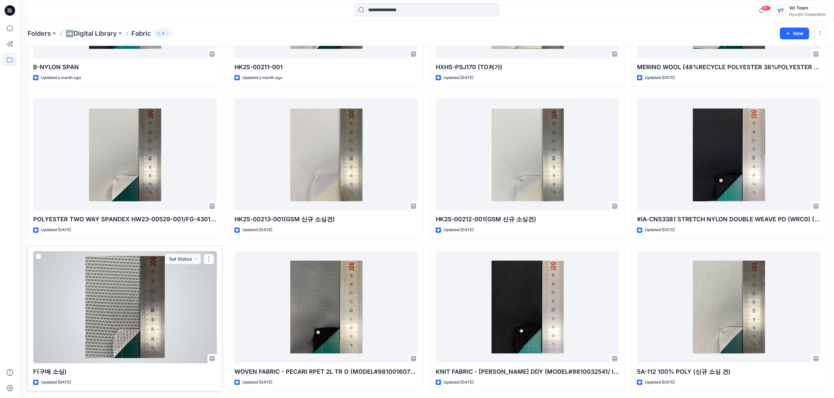
click at [150, 310] on div at bounding box center [124, 307] width 183 height 112
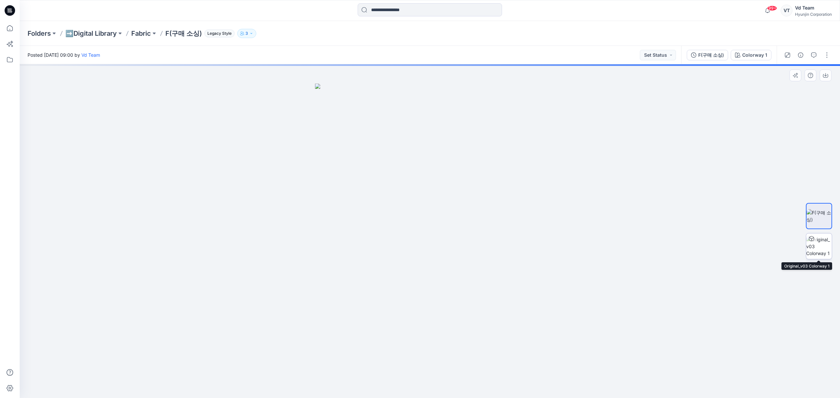
click at [829, 248] on img at bounding box center [820, 246] width 26 height 21
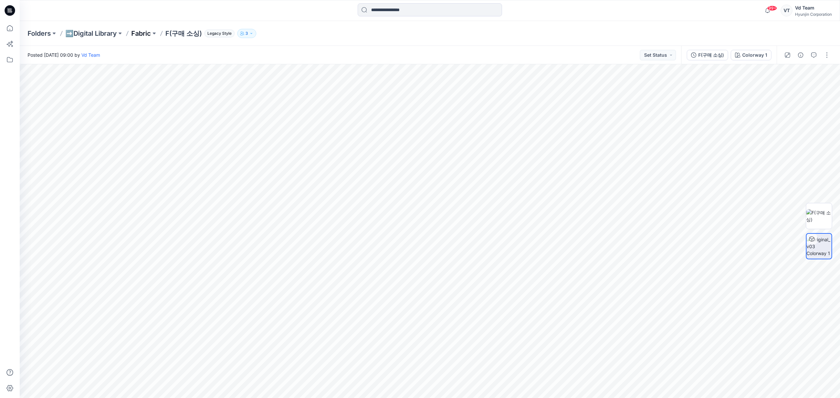
click at [143, 35] on p "Fabric" at bounding box center [141, 33] width 20 height 9
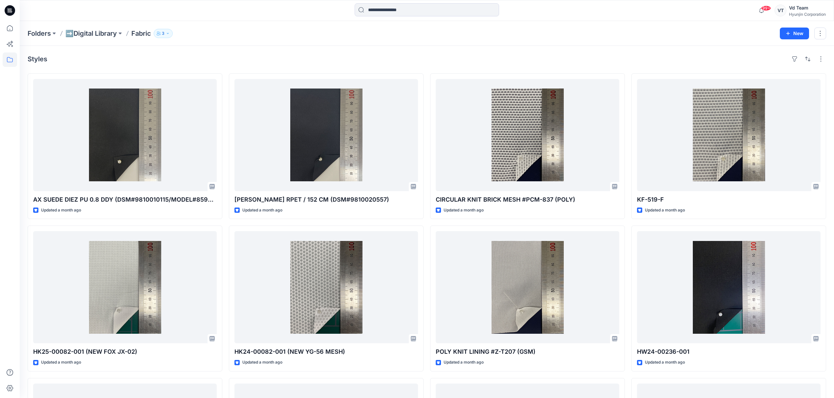
click at [94, 37] on p "➡️Digital Library" at bounding box center [91, 33] width 52 height 9
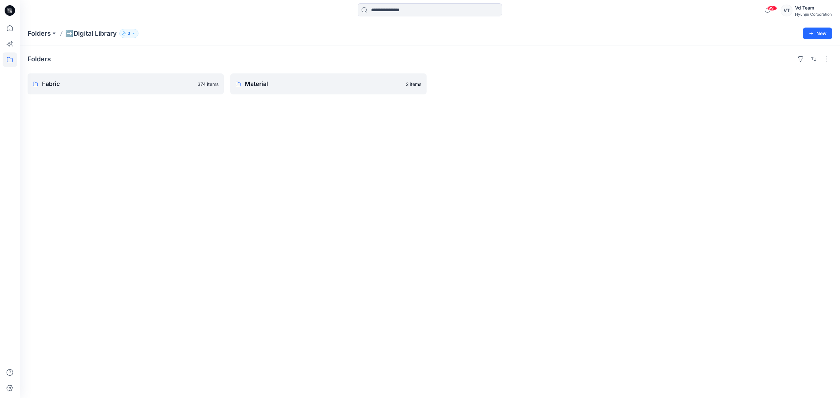
click at [323, 177] on div "Folders Fabric 374 items Material 2 items" at bounding box center [430, 222] width 821 height 353
click at [279, 83] on p "Material" at bounding box center [328, 83] width 166 height 9
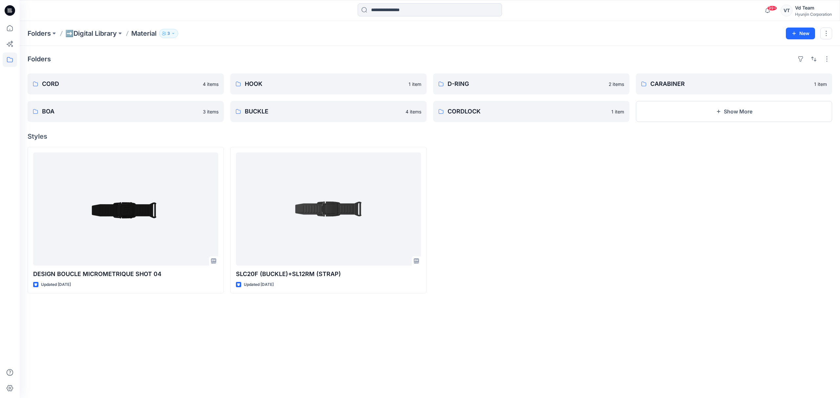
click at [578, 220] on div at bounding box center [531, 220] width 196 height 147
click at [265, 116] on p "BUCKLE" at bounding box center [328, 111] width 166 height 9
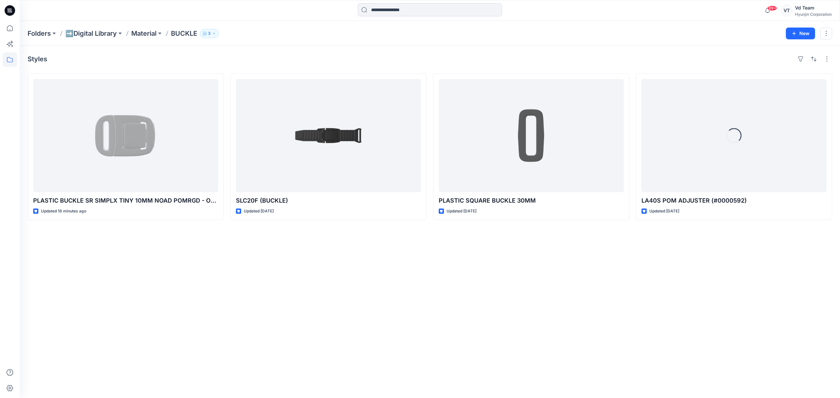
click at [465, 291] on div "Styles PLASTIC BUCKLE SR SIMPLX TINY 10MM NOAD POMRGD - ONE SIZE (MODEL#9810025…" at bounding box center [430, 222] width 821 height 353
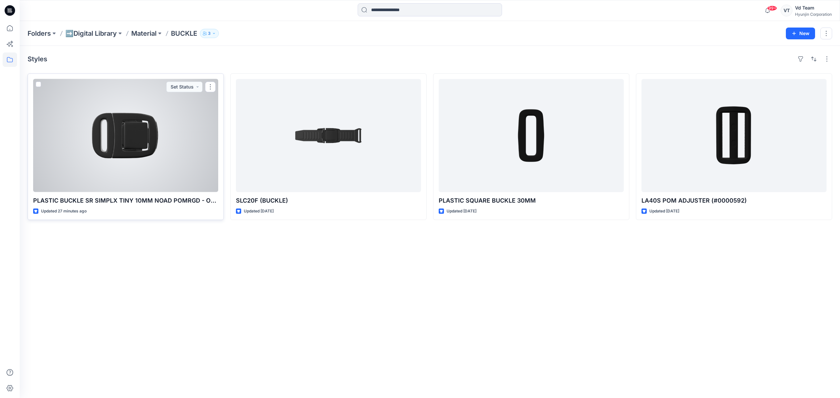
click at [119, 142] on div at bounding box center [125, 135] width 185 height 113
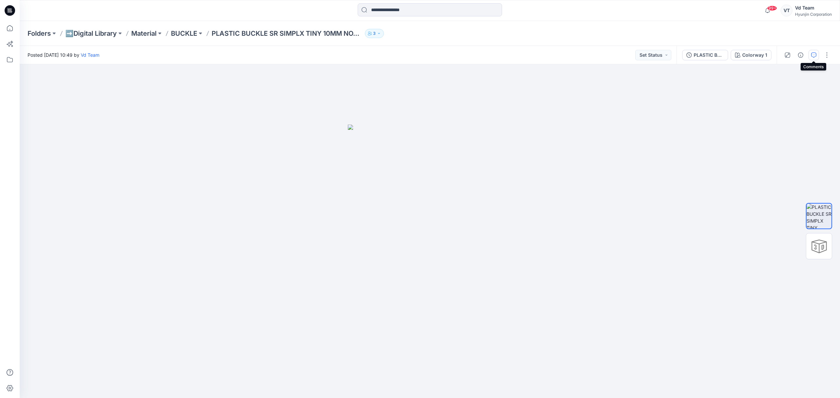
click at [811, 54] on icon "button" at bounding box center [813, 55] width 5 height 5
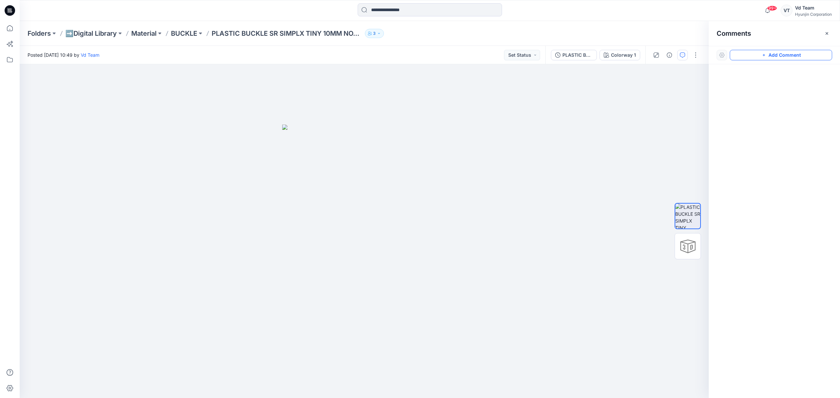
click at [772, 56] on button "Add Comment" at bounding box center [781, 55] width 102 height 11
click at [373, 219] on div "1" at bounding box center [364, 231] width 689 height 334
click at [421, 237] on textarea at bounding box center [417, 238] width 108 height 26
click at [398, 236] on textarea at bounding box center [417, 238] width 108 height 26
paste textarea "**********"
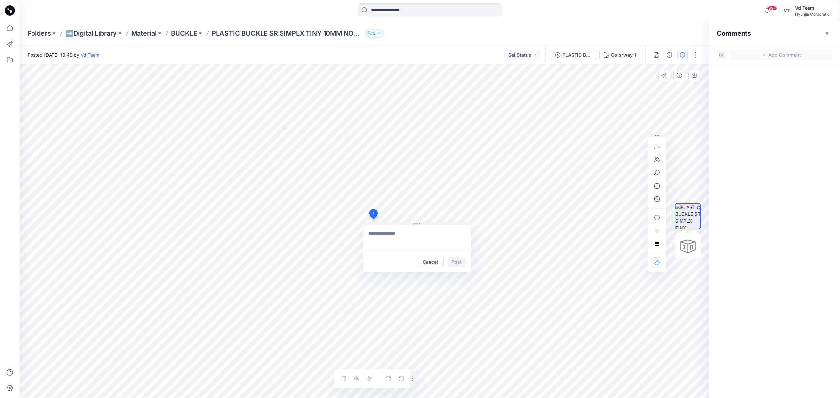
type textarea "**********"
click at [443, 238] on textarea "**********" at bounding box center [417, 238] width 108 height 26
click at [433, 256] on div "Cancel Post" at bounding box center [417, 261] width 108 height 21
click at [435, 259] on button "Cancel" at bounding box center [430, 262] width 27 height 11
click at [826, 32] on icon "button" at bounding box center [827, 33] width 5 height 5
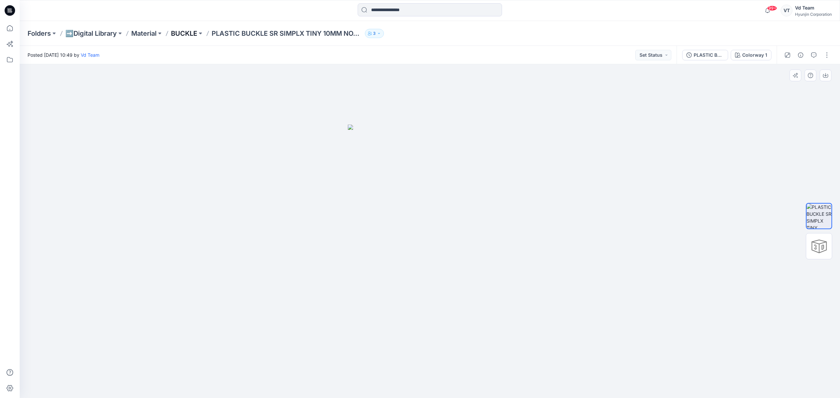
click at [181, 32] on p "BUCKLE" at bounding box center [184, 33] width 26 height 9
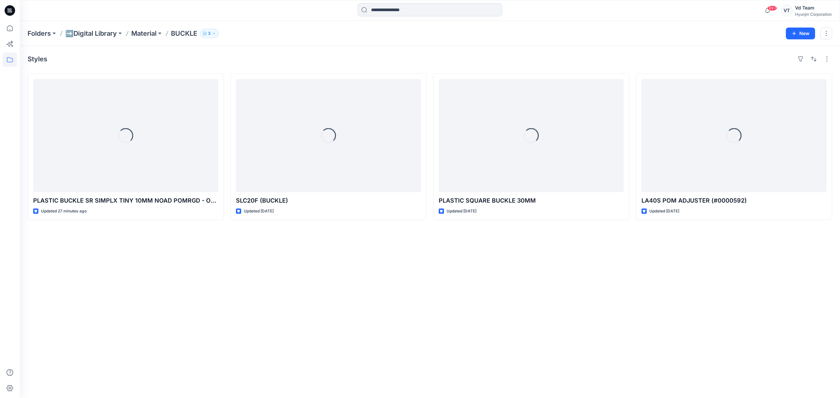
click at [285, 47] on div "Styles Loading... PLASTIC BUCKLE SR SIMPLX TINY 10MM NOAD POMRGD - ONE SIZE (MO…" at bounding box center [430, 222] width 821 height 353
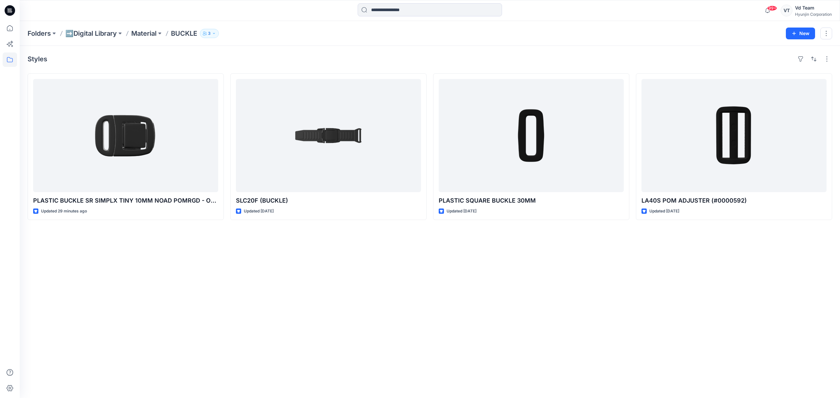
click at [460, 281] on div "Styles PLASTIC BUCKLE SR SIMPLX TINY 10MM NOAD POMRGD - ONE SIZE (MODEL#9810025…" at bounding box center [430, 222] width 821 height 353
click at [96, 37] on p "➡️Digital Library" at bounding box center [91, 33] width 52 height 9
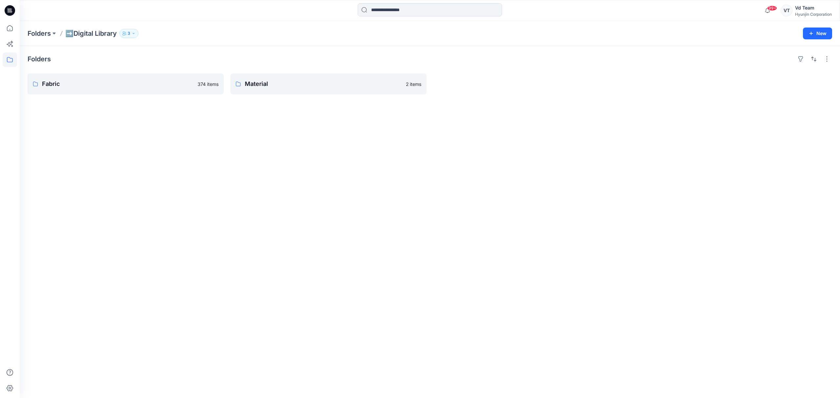
click at [121, 102] on div "Folders Fabric 374 items Material 2 items" at bounding box center [430, 222] width 821 height 353
click at [127, 89] on link "Fabric 374 items" at bounding box center [126, 84] width 196 height 21
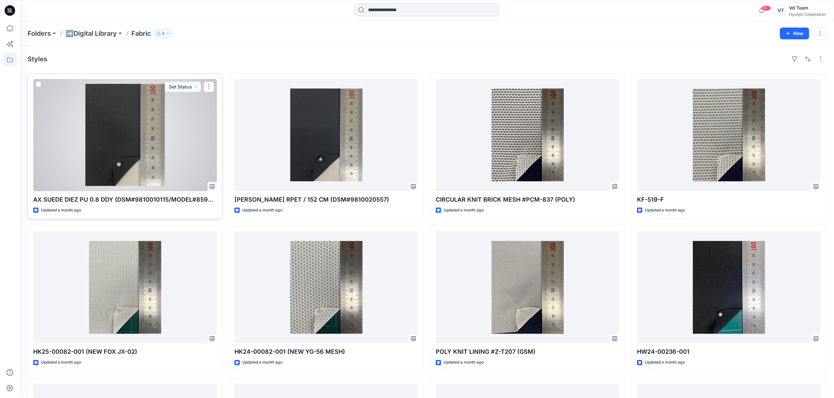
click at [145, 169] on div at bounding box center [124, 135] width 183 height 112
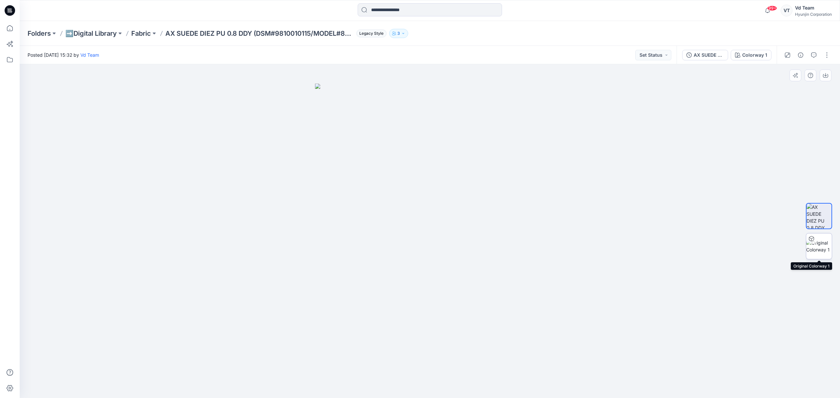
click at [825, 249] on img at bounding box center [820, 247] width 26 height 14
click at [144, 32] on p "Fabric" at bounding box center [141, 33] width 20 height 9
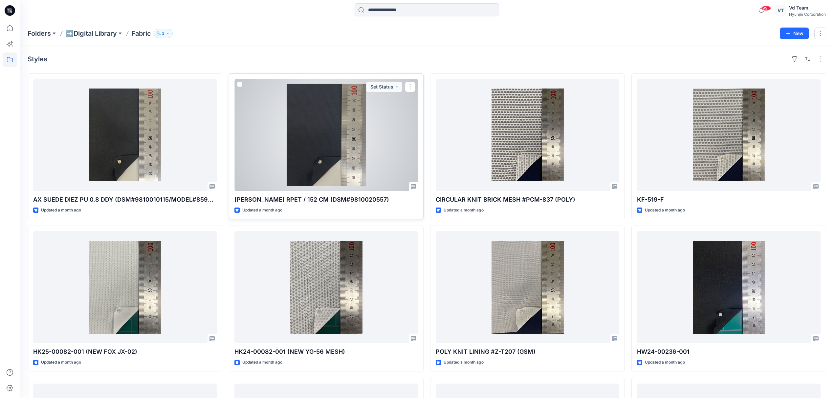
click at [300, 150] on div at bounding box center [325, 135] width 183 height 112
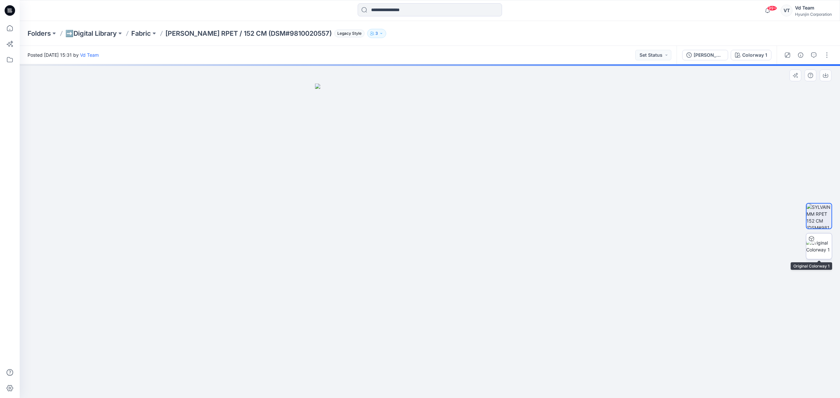
click at [816, 250] on img at bounding box center [820, 247] width 26 height 14
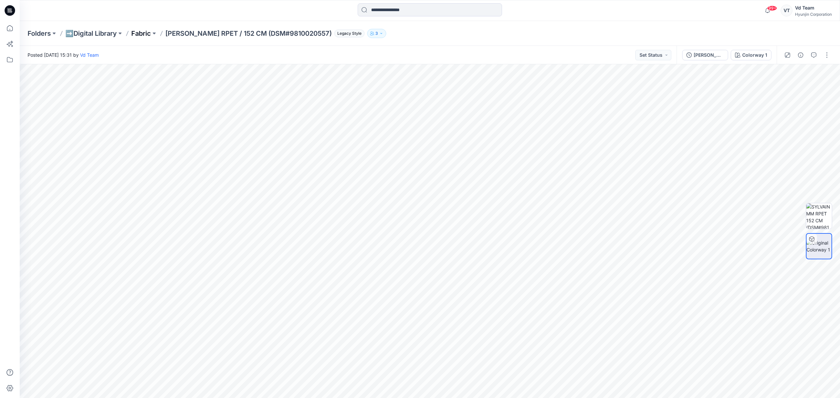
click at [146, 34] on p "Fabric" at bounding box center [141, 33] width 20 height 9
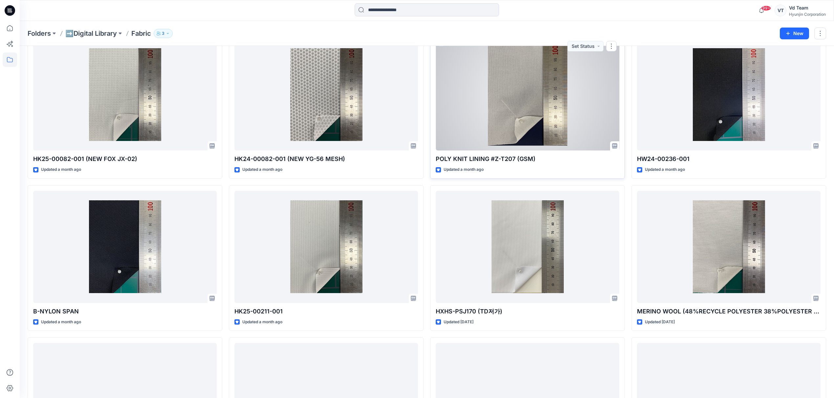
scroll to position [219, 0]
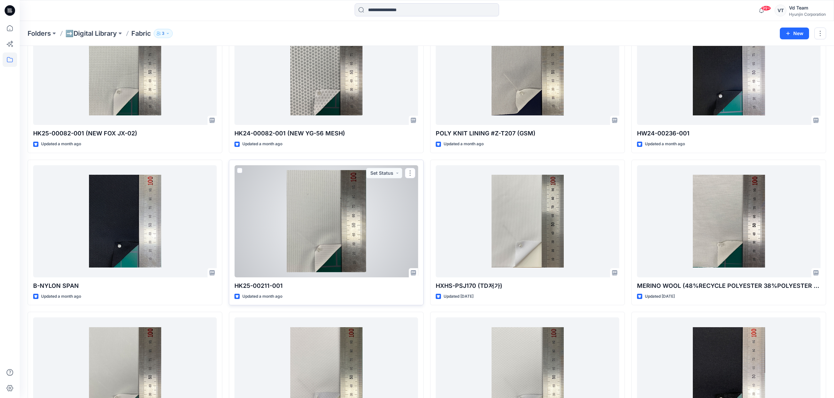
click at [386, 245] on div at bounding box center [325, 221] width 183 height 112
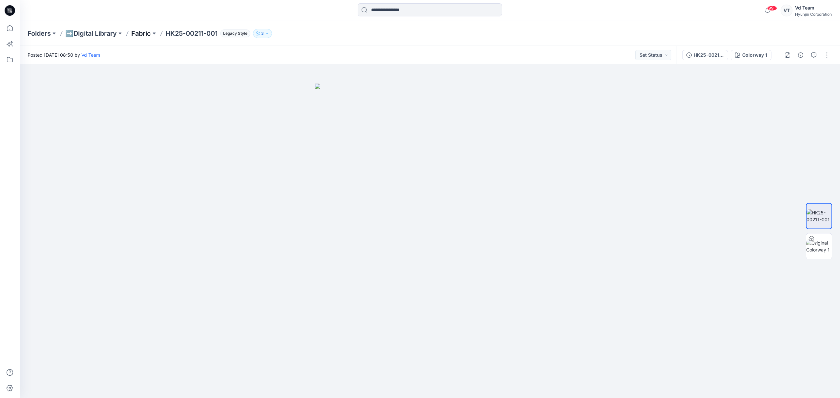
click at [145, 36] on p "Fabric" at bounding box center [141, 33] width 20 height 9
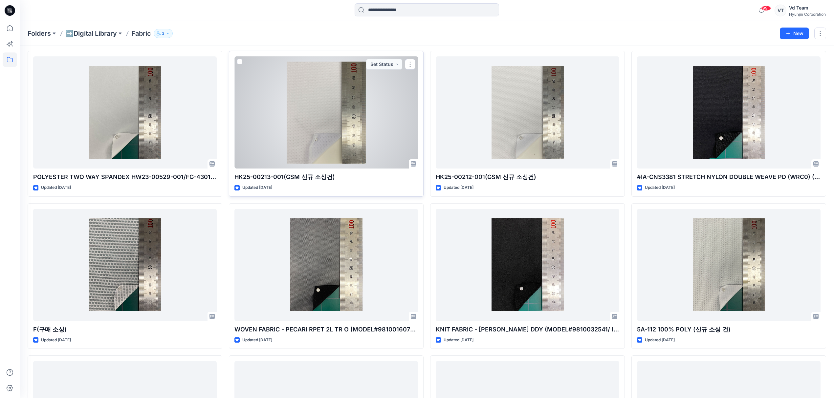
scroll to position [481, 0]
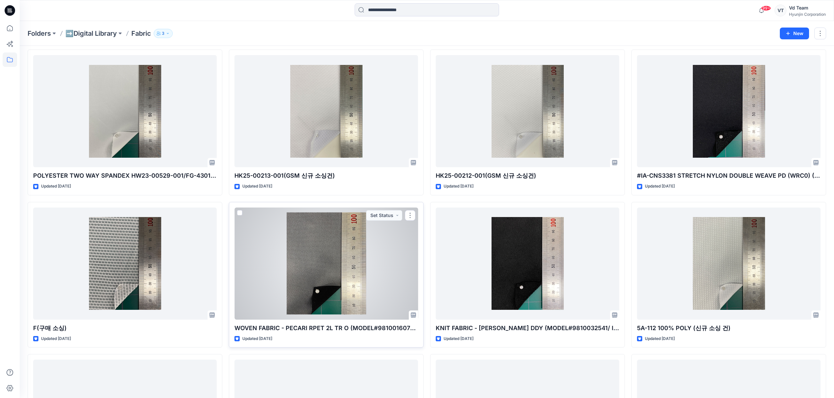
click at [375, 261] on div at bounding box center [325, 264] width 183 height 112
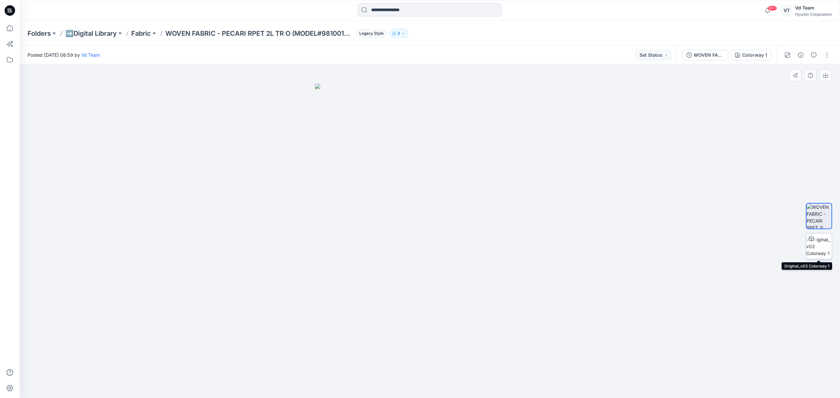
click at [819, 246] on img at bounding box center [820, 246] width 26 height 21
click at [148, 35] on p "Fabric" at bounding box center [141, 33] width 20 height 9
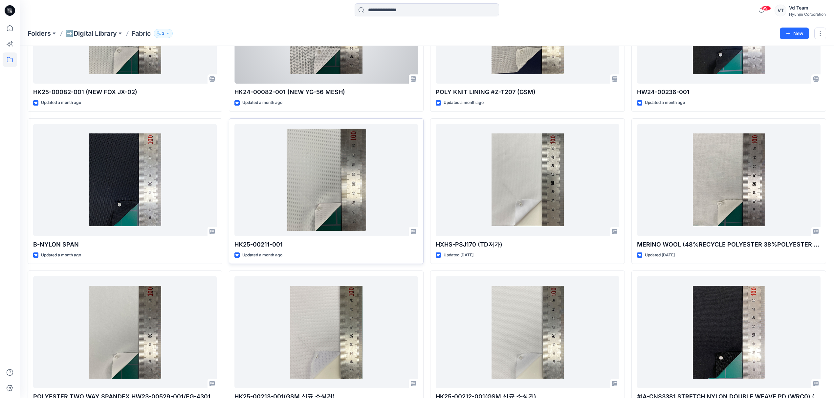
scroll to position [263, 0]
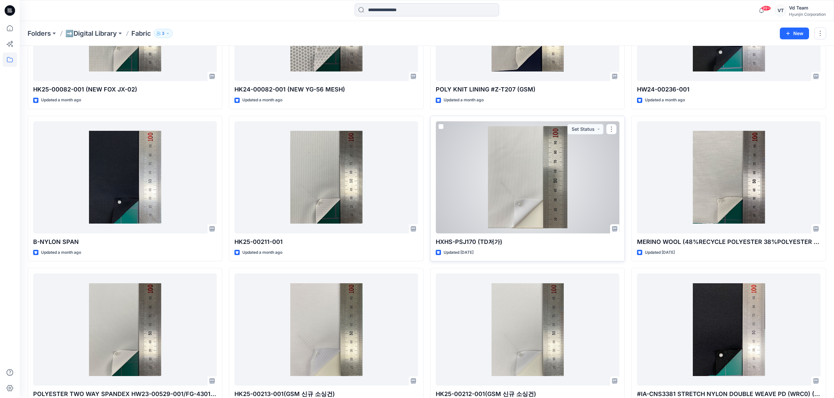
click at [495, 218] on div at bounding box center [527, 177] width 183 height 112
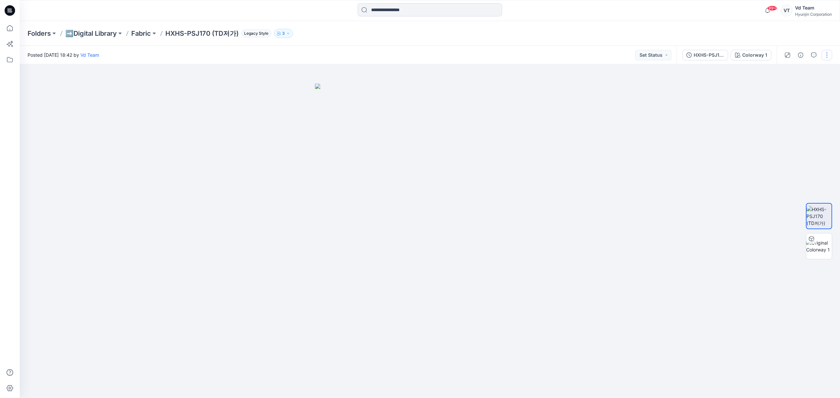
click at [827, 55] on button "button" at bounding box center [827, 55] width 11 height 11
click at [146, 35] on p "Fabric" at bounding box center [141, 33] width 20 height 9
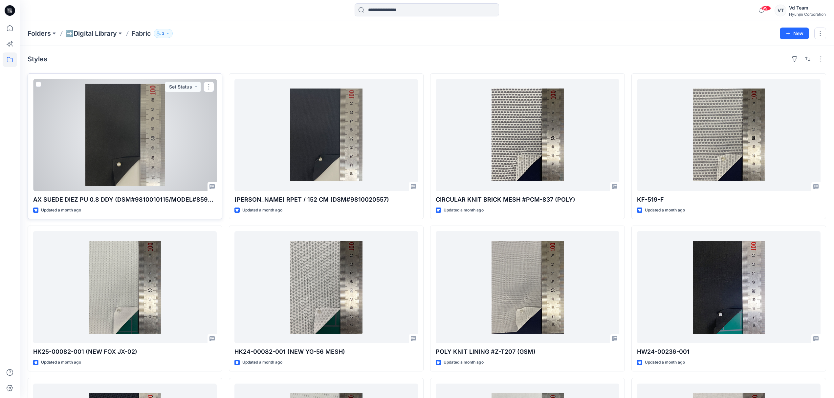
click at [151, 145] on div at bounding box center [124, 135] width 183 height 112
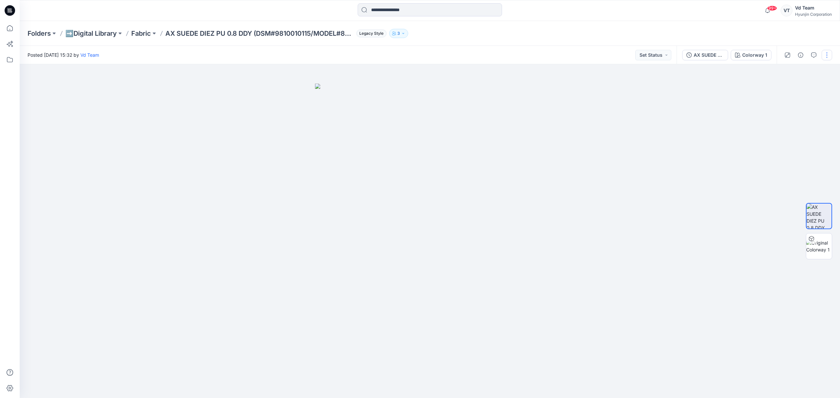
click at [826, 53] on button "button" at bounding box center [827, 55] width 11 height 11
click at [800, 69] on button "Edit" at bounding box center [799, 70] width 60 height 12
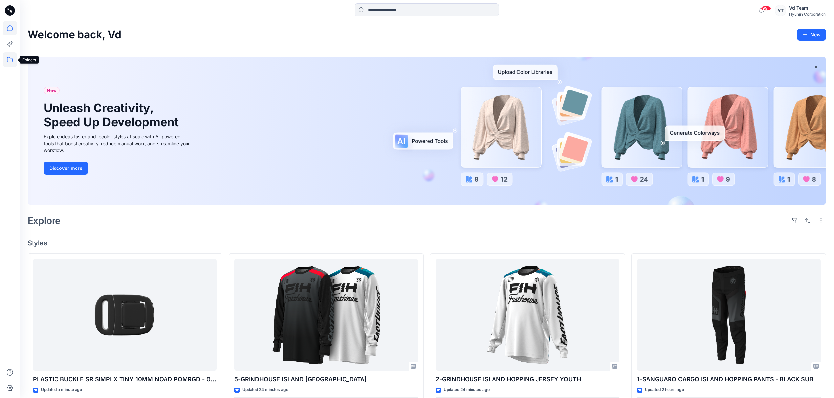
click at [6, 58] on icon at bounding box center [10, 60] width 14 height 14
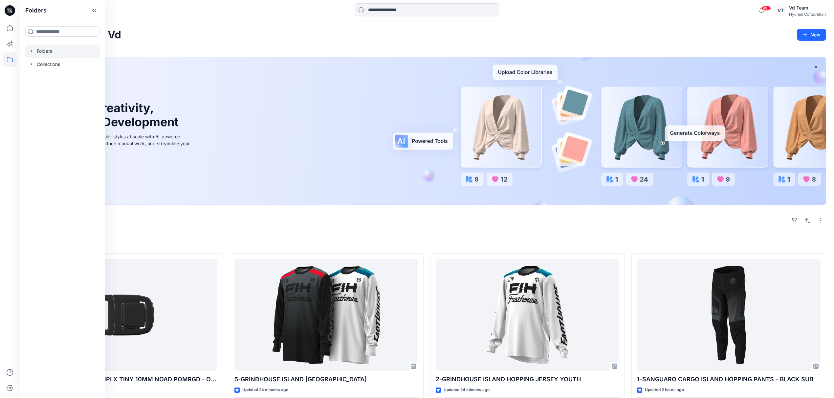
click at [73, 50] on div at bounding box center [62, 51] width 75 height 13
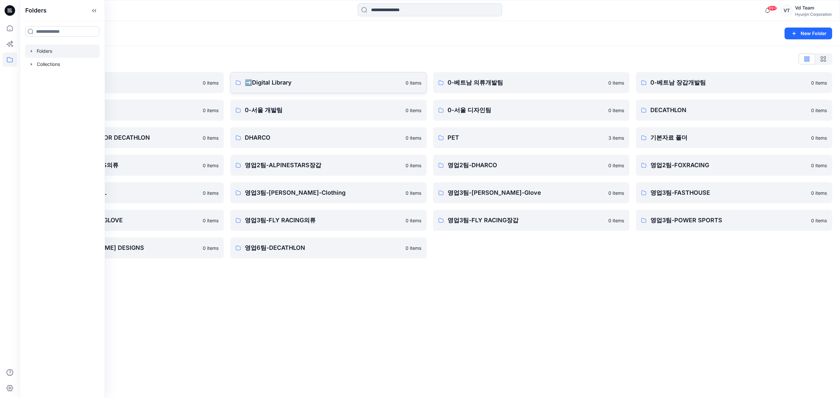
click at [268, 81] on p "➡️Digital Library" at bounding box center [323, 82] width 157 height 9
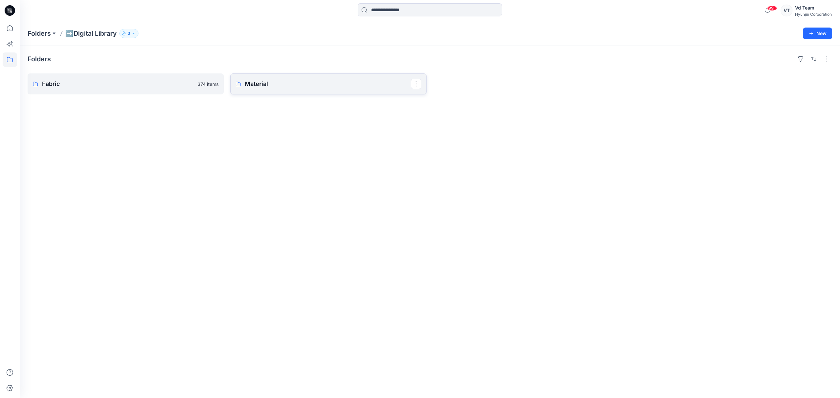
click at [283, 85] on p "Material" at bounding box center [328, 83] width 166 height 9
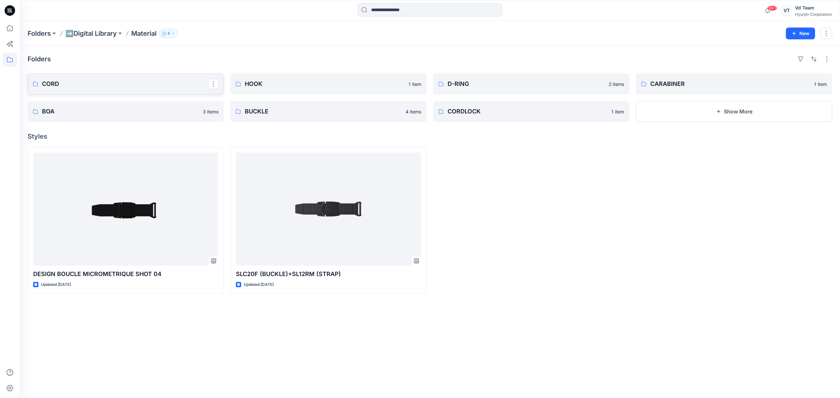
click at [146, 93] on link "CORD" at bounding box center [126, 84] width 196 height 21
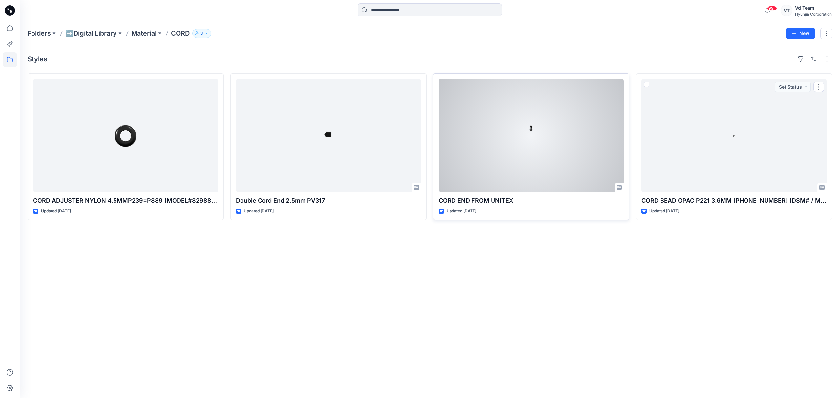
click at [576, 160] on div at bounding box center [531, 135] width 185 height 113
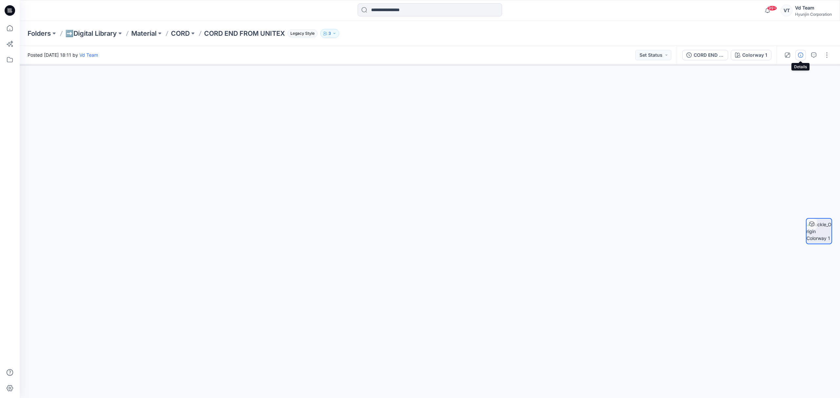
click at [800, 55] on icon "button" at bounding box center [800, 55] width 5 height 5
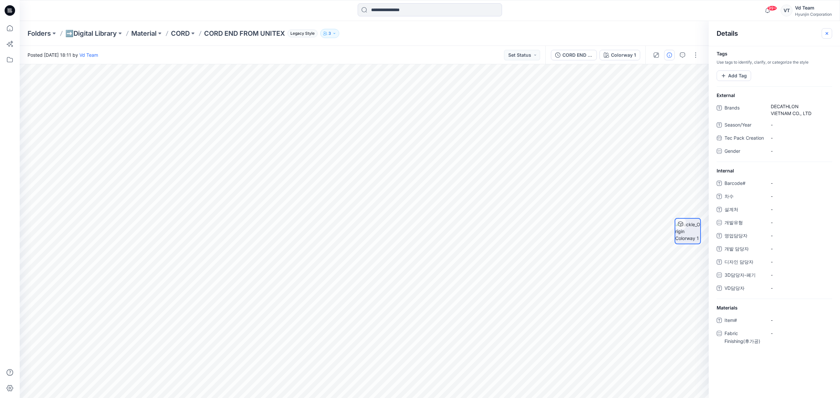
click at [829, 32] on icon "button" at bounding box center [827, 33] width 5 height 5
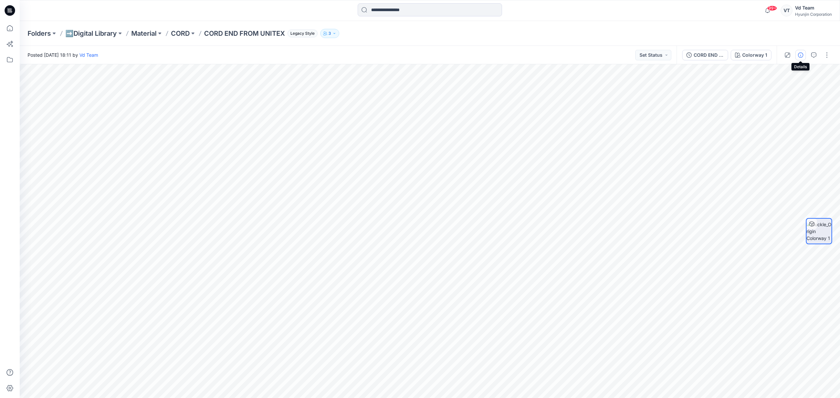
click at [801, 54] on icon "button" at bounding box center [800, 55] width 5 height 5
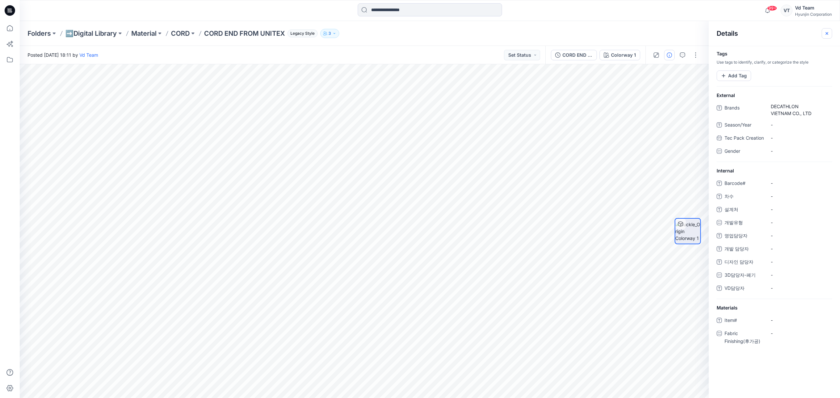
click at [825, 32] on icon "button" at bounding box center [827, 33] width 5 height 5
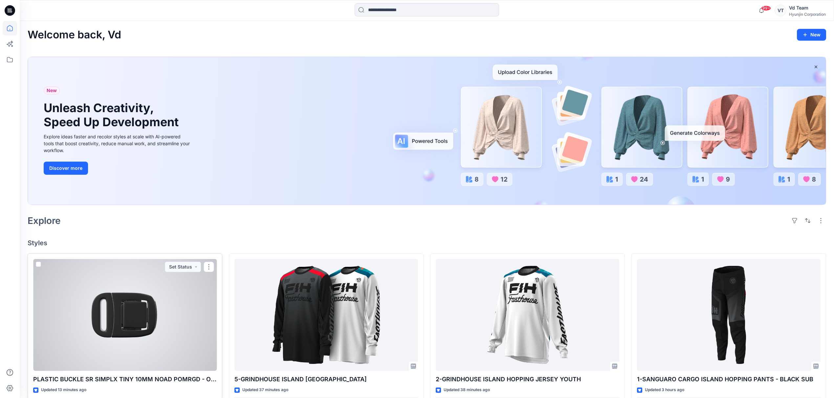
click at [160, 330] on div at bounding box center [124, 315] width 183 height 112
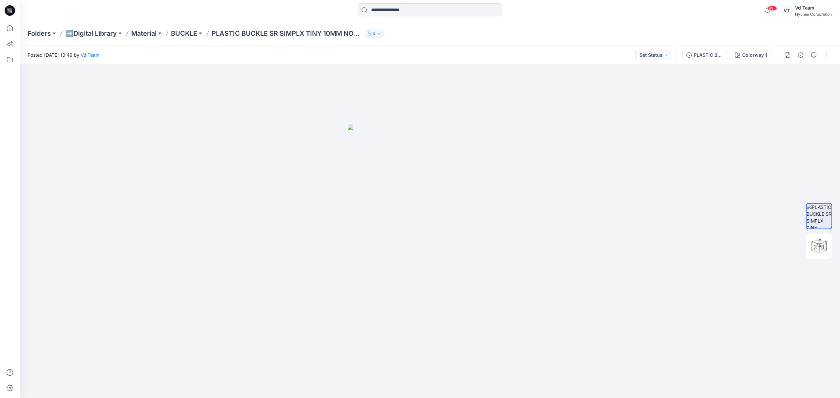
click at [326, 26] on div "Folders ➡️Digital Library Material BUCKLE PLASTIC BUCKLE SR SIMPLX TINY 10MM NO…" at bounding box center [430, 33] width 821 height 25
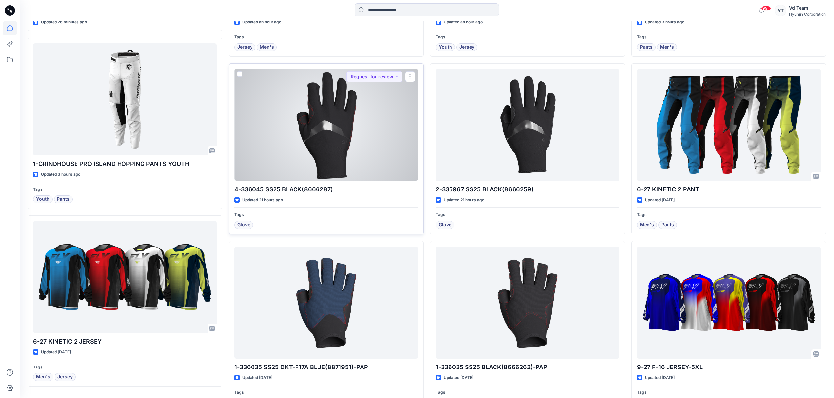
scroll to position [414, 0]
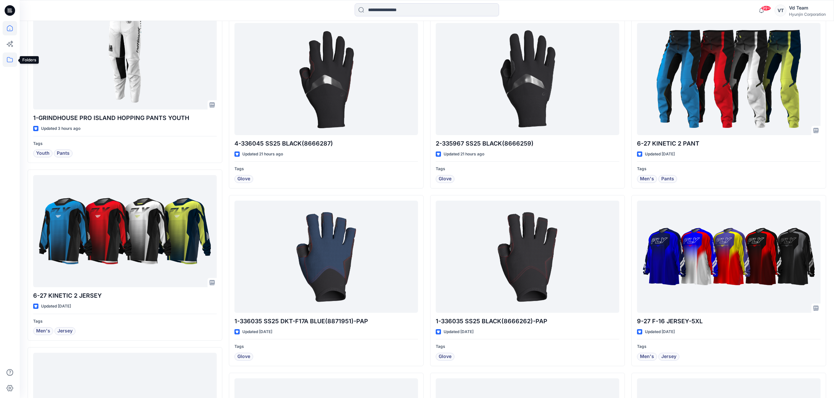
click at [12, 58] on icon at bounding box center [10, 60] width 14 height 14
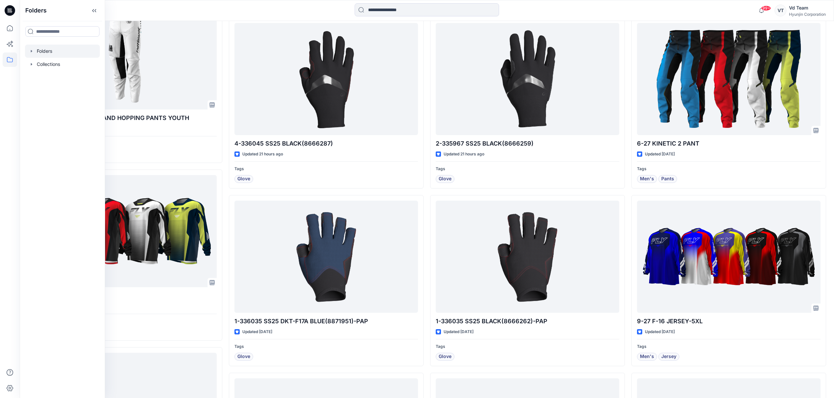
click at [48, 49] on div at bounding box center [62, 51] width 75 height 13
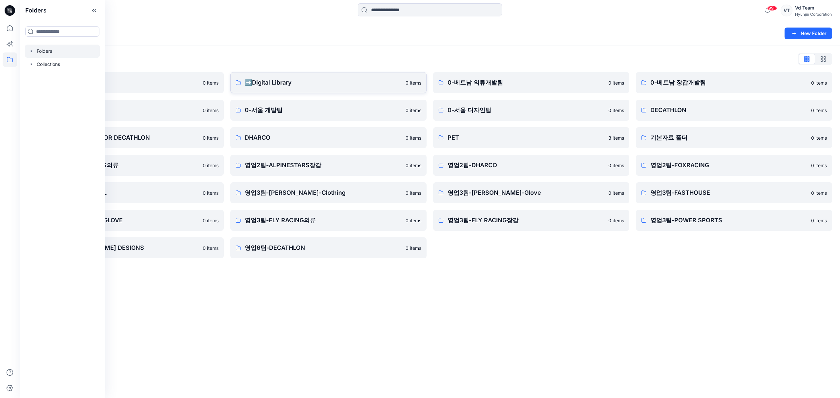
click at [295, 75] on link "➡️Digital Library 0 items" at bounding box center [328, 82] width 196 height 21
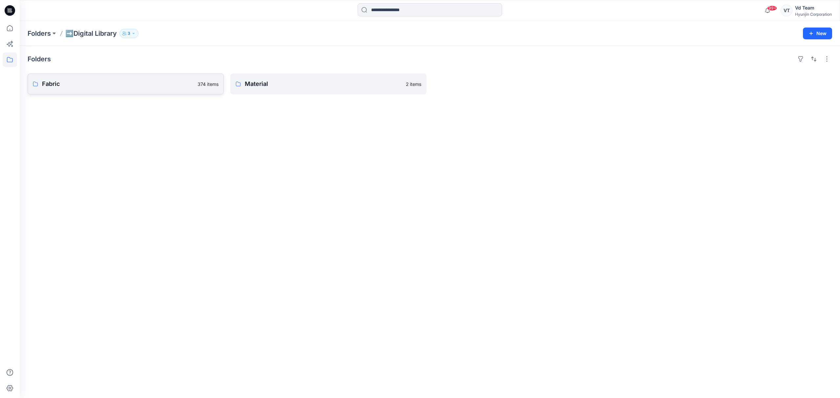
click at [133, 85] on p "Fabric" at bounding box center [118, 83] width 152 height 9
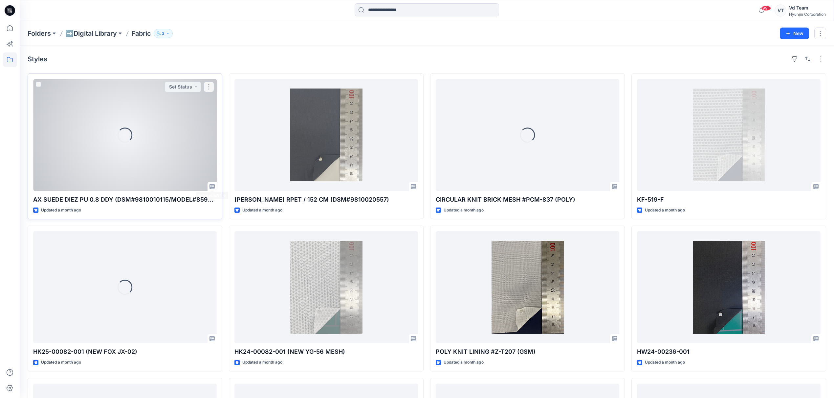
click at [126, 188] on div at bounding box center [124, 135] width 183 height 112
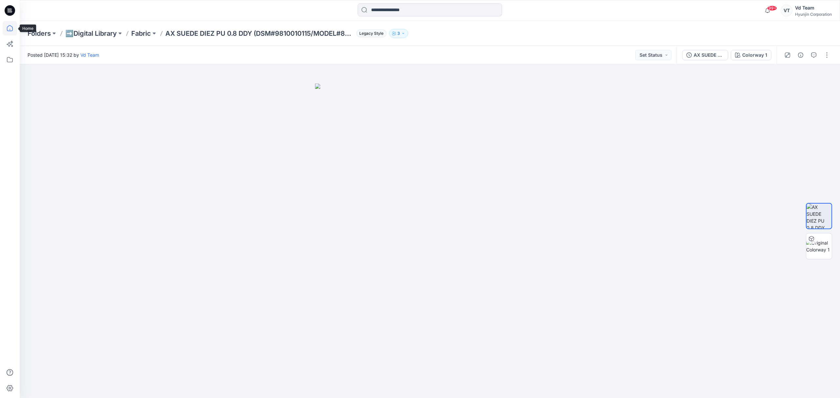
click at [9, 26] on icon at bounding box center [10, 28] width 6 height 6
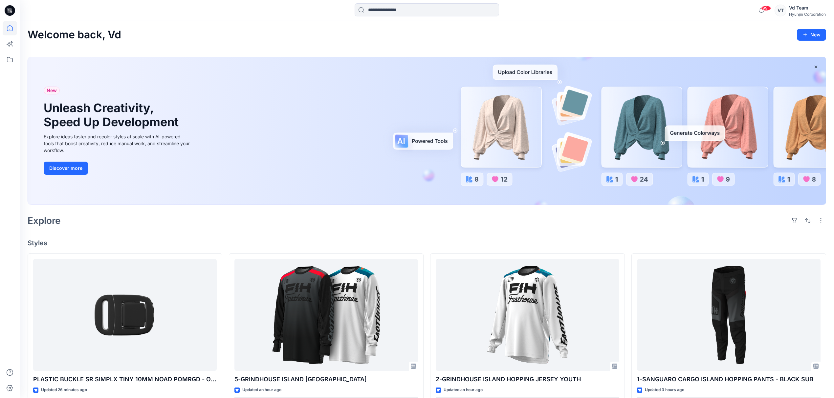
click at [793, 14] on div "Hyunjin Corporation" at bounding box center [807, 14] width 37 height 5
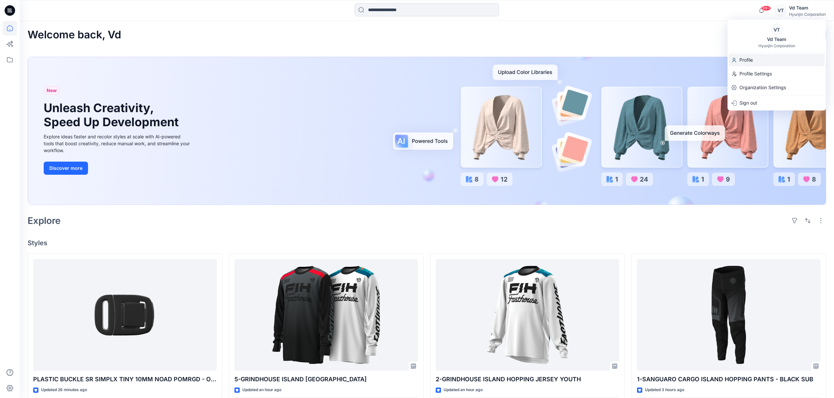
click at [766, 58] on div "Profile" at bounding box center [777, 60] width 96 height 12
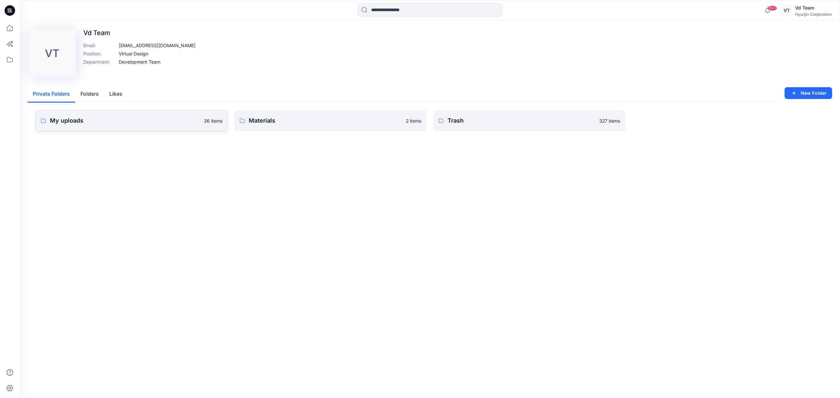
click at [79, 117] on p "My uploads" at bounding box center [125, 120] width 150 height 9
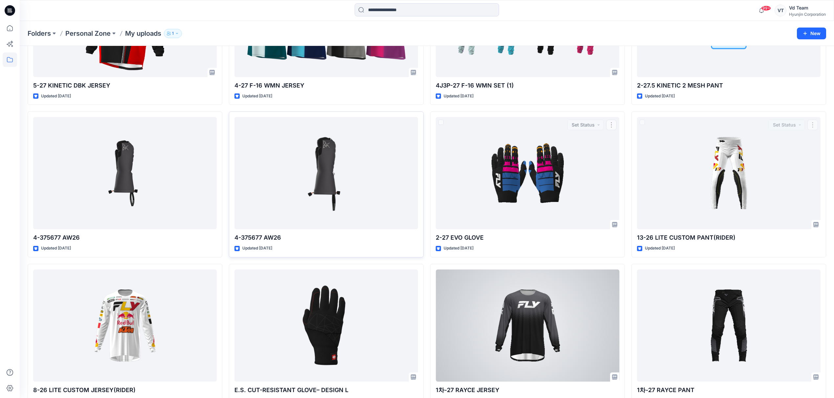
scroll to position [420, 0]
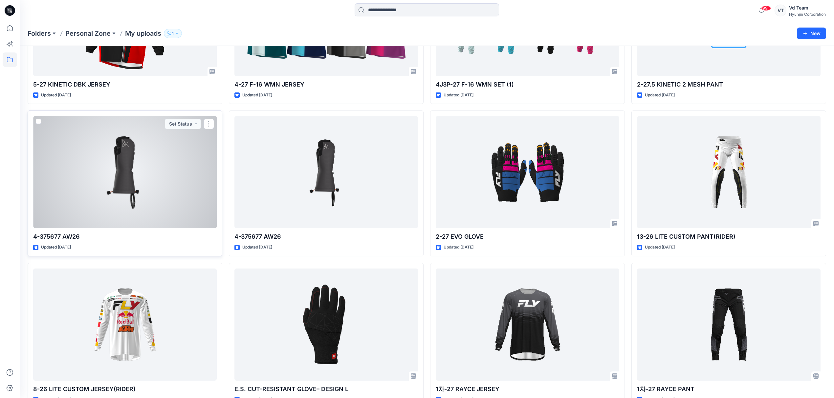
click at [132, 208] on div at bounding box center [124, 172] width 183 height 112
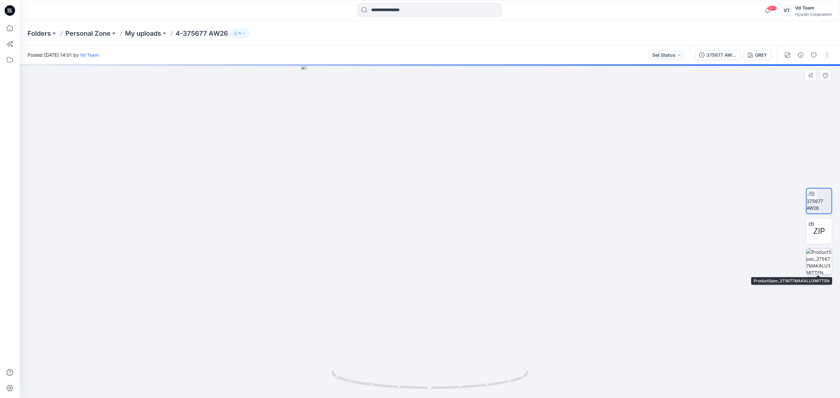
click at [815, 259] on img at bounding box center [820, 262] width 26 height 26
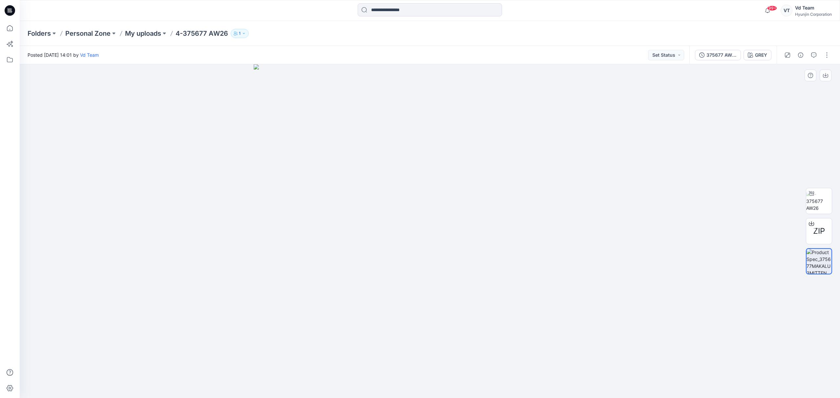
drag, startPoint x: 329, startPoint y: 76, endPoint x: 366, endPoint y: 78, distance: 37.1
click at [366, 78] on img at bounding box center [430, 231] width 353 height 334
click at [416, 77] on img at bounding box center [430, 231] width 353 height 334
drag, startPoint x: 435, startPoint y: 76, endPoint x: 470, endPoint y: 77, distance: 35.1
click at [470, 77] on img at bounding box center [430, 231] width 353 height 334
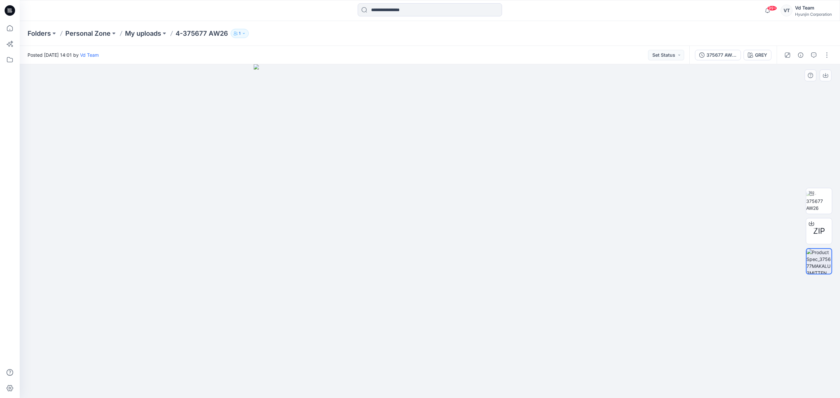
click at [470, 77] on img at bounding box center [430, 231] width 353 height 334
drag, startPoint x: 415, startPoint y: 86, endPoint x: 532, endPoint y: 92, distance: 117.0
click at [498, 90] on img at bounding box center [430, 231] width 353 height 334
drag, startPoint x: 532, startPoint y: 92, endPoint x: 481, endPoint y: 97, distance: 51.4
click at [532, 92] on img at bounding box center [430, 231] width 353 height 334
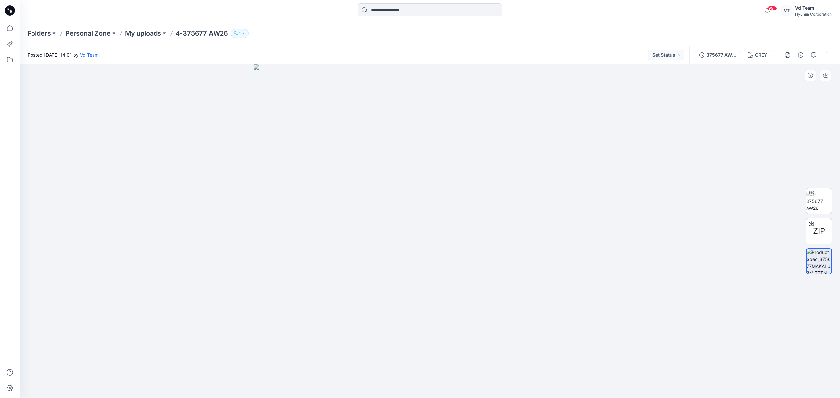
drag, startPoint x: 472, startPoint y: 97, endPoint x: 508, endPoint y: 113, distance: 39.5
click at [487, 103] on img at bounding box center [430, 231] width 353 height 334
drag, startPoint x: 508, startPoint y: 113, endPoint x: 499, endPoint y: 140, distance: 27.7
click at [506, 131] on img at bounding box center [430, 231] width 353 height 334
drag, startPoint x: 495, startPoint y: 150, endPoint x: 539, endPoint y: 178, distance: 51.6
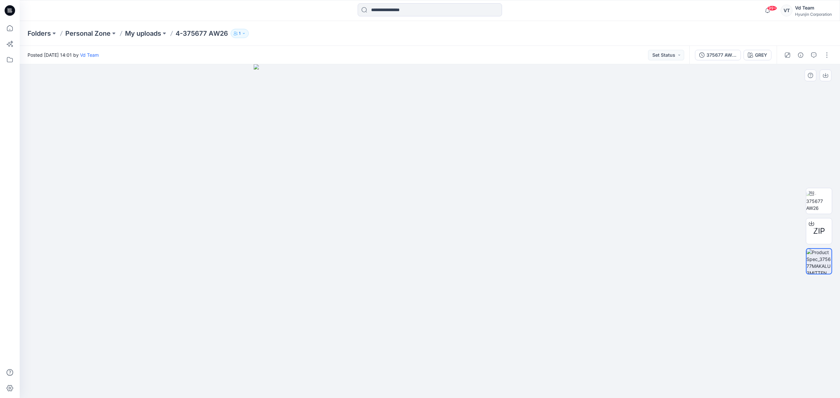
click at [520, 163] on img at bounding box center [430, 231] width 353 height 334
drag, startPoint x: 539, startPoint y: 178, endPoint x: 537, endPoint y: 183, distance: 5.5
click at [537, 183] on img at bounding box center [430, 231] width 353 height 334
drag, startPoint x: 441, startPoint y: 130, endPoint x: 444, endPoint y: 283, distance: 152.7
click at [444, 283] on img at bounding box center [430, 155] width 592 height 486
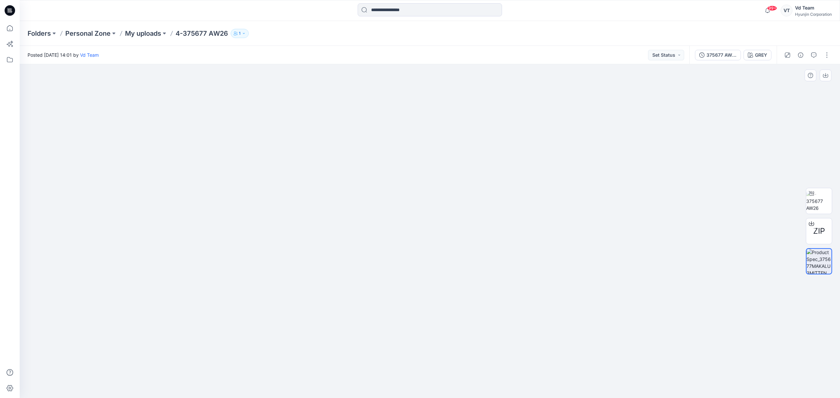
drag, startPoint x: 434, startPoint y: 166, endPoint x: 433, endPoint y: 235, distance: 69.3
click at [427, 290] on img at bounding box center [430, 221] width 592 height 355
click at [429, 219] on img at bounding box center [430, 231] width 592 height 334
drag, startPoint x: 422, startPoint y: 173, endPoint x: 422, endPoint y: 200, distance: 27.6
click at [422, 198] on img at bounding box center [430, 231] width 552 height 334
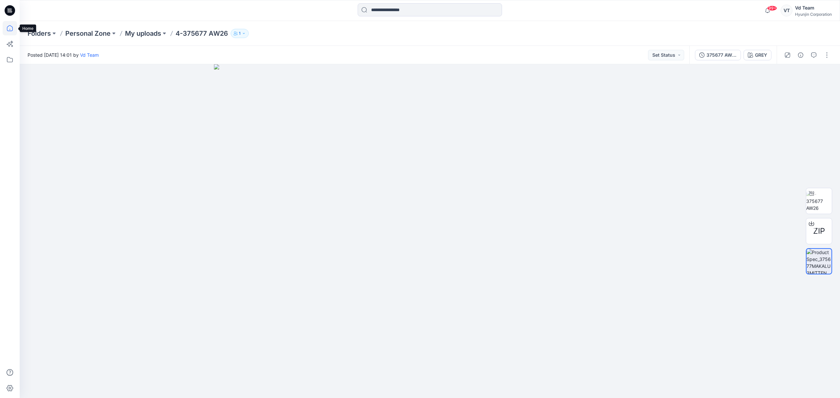
click at [9, 30] on icon at bounding box center [10, 28] width 14 height 14
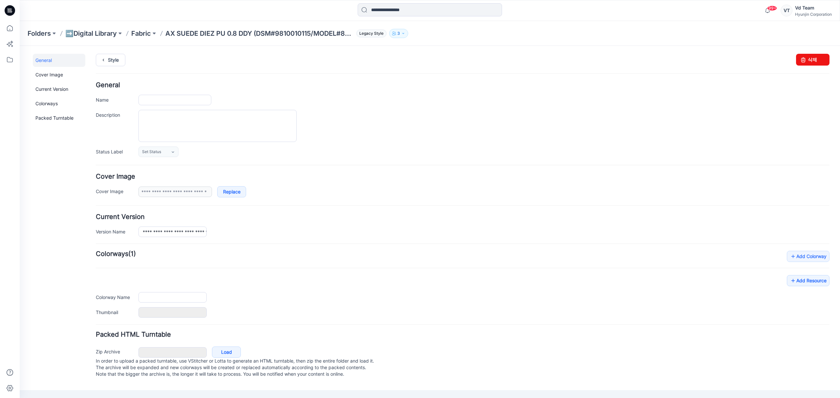
type input "**********"
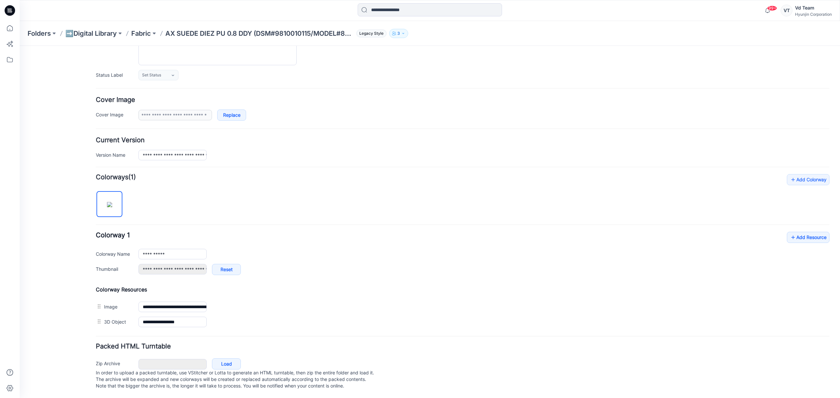
scroll to position [86, 0]
click at [233, 202] on div "**********" at bounding box center [463, 252] width 734 height 156
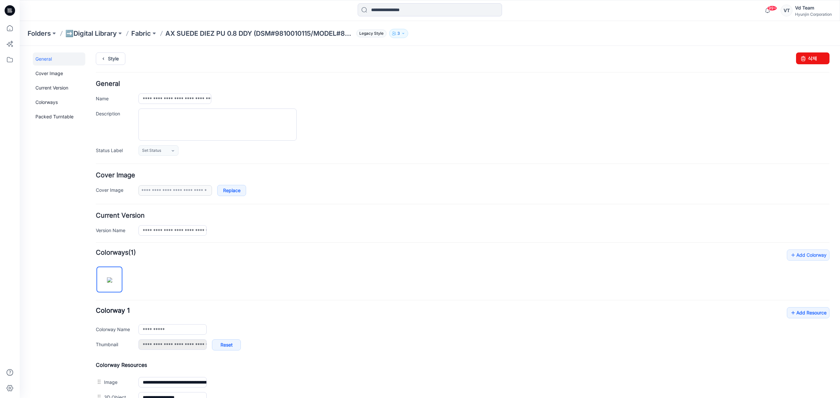
scroll to position [0, 0]
click at [148, 37] on p "Fabric" at bounding box center [141, 33] width 20 height 9
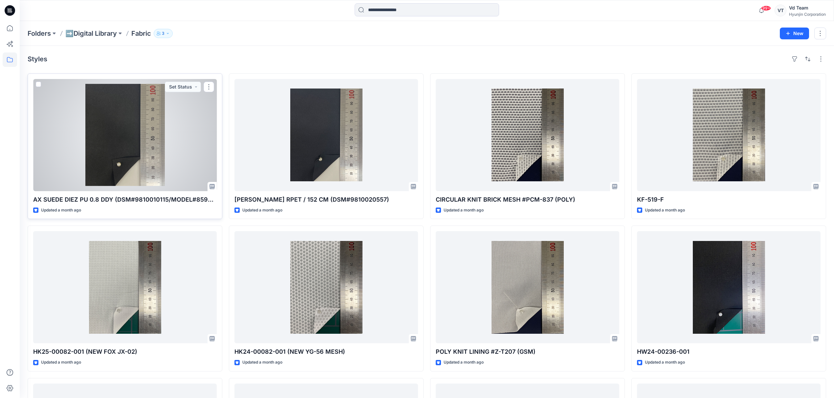
click at [165, 178] on div at bounding box center [124, 135] width 183 height 112
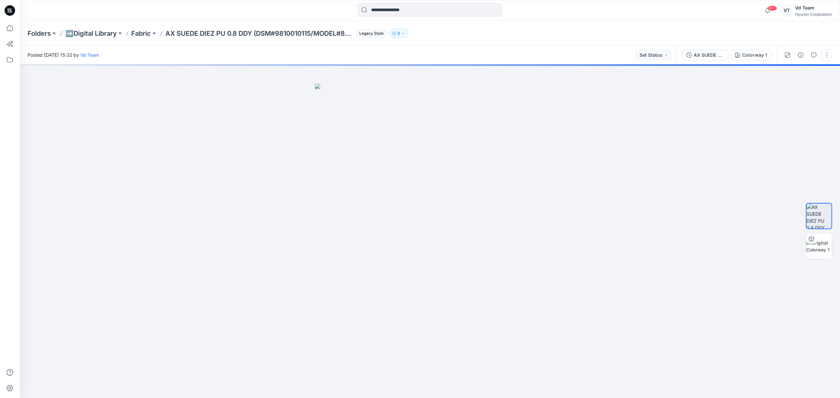
click at [825, 53] on button "button" at bounding box center [827, 55] width 11 height 11
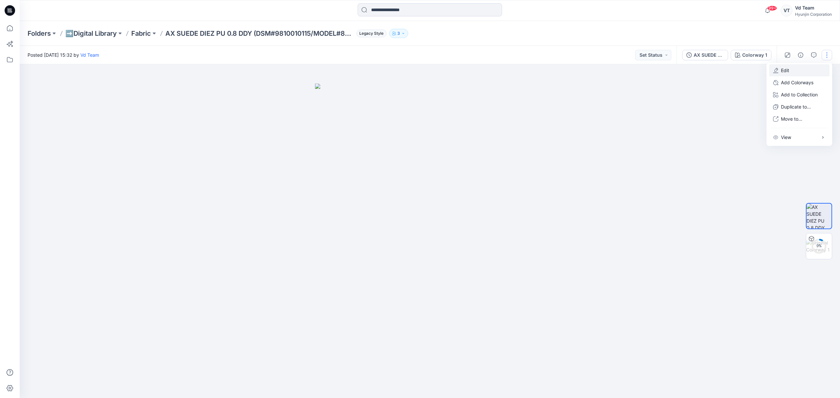
click at [807, 70] on button "Edit" at bounding box center [799, 70] width 60 height 12
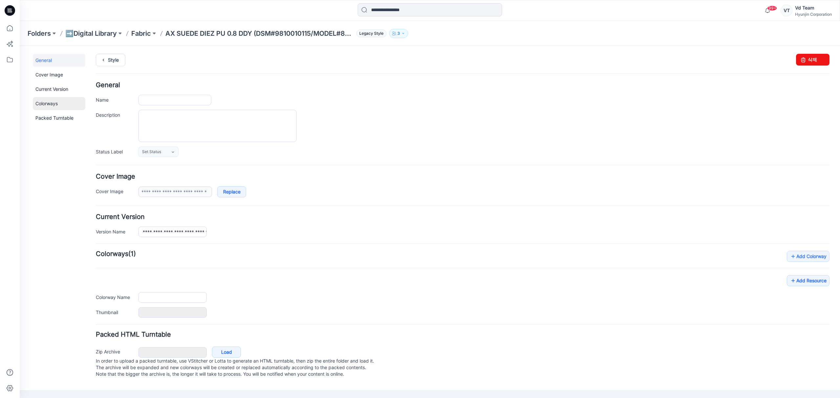
type input "**********"
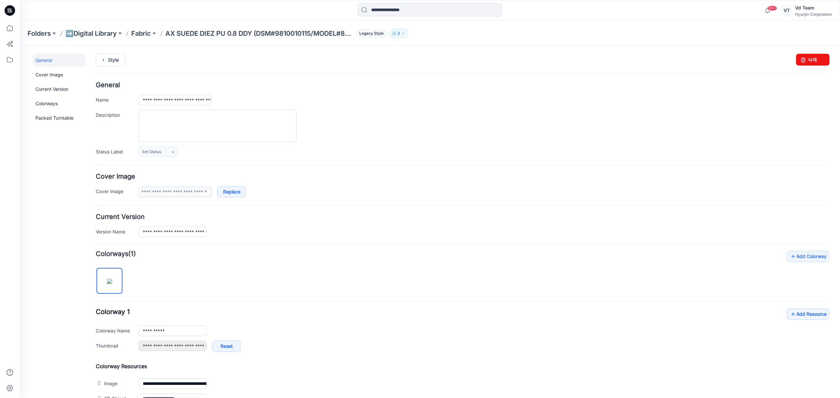
click at [53, 81] on ul "General Cover Image Current Version Colorways Packed Turntable" at bounding box center [59, 89] width 53 height 71
click at [57, 74] on link "Cover Image" at bounding box center [59, 74] width 53 height 13
click at [53, 108] on link "Colorways" at bounding box center [59, 103] width 53 height 13
click at [146, 36] on p "Fabric" at bounding box center [141, 33] width 20 height 9
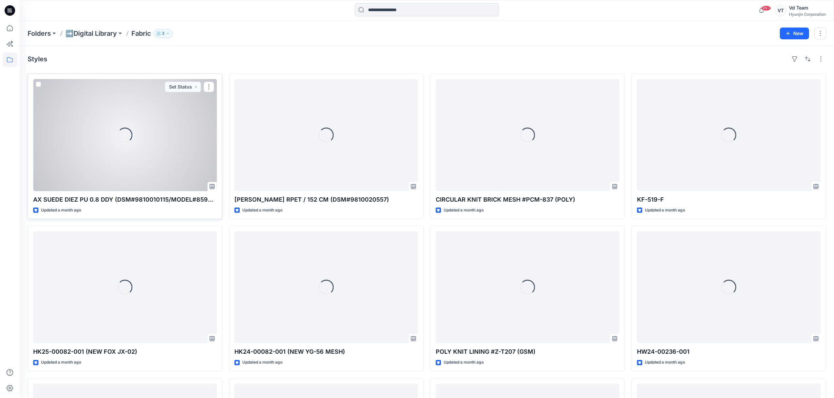
click at [115, 130] on div "Loading..." at bounding box center [124, 135] width 183 height 112
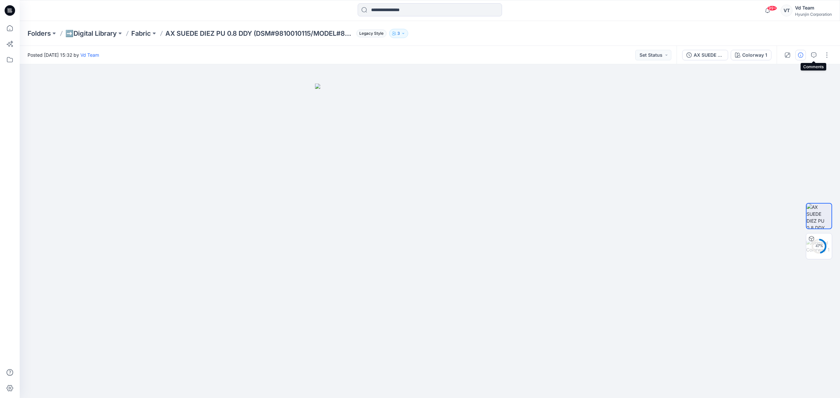
click at [801, 55] on icon "button" at bounding box center [800, 55] width 5 height 5
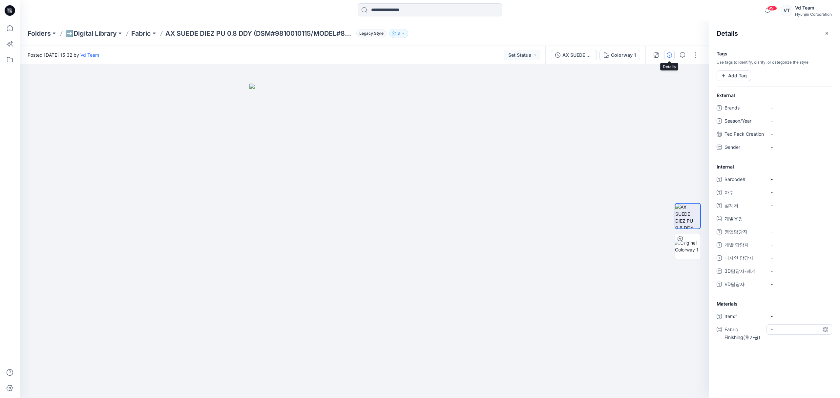
click at [783, 335] on div "-" at bounding box center [800, 330] width 66 height 11
click at [733, 383] on div "Tags Use tags to identify, clarify, or categorize the style Add Tag External Br…" at bounding box center [774, 222] width 131 height 353
click at [771, 333] on div "-" at bounding box center [800, 330] width 66 height 11
click at [778, 320] on span "-" at bounding box center [799, 316] width 57 height 7
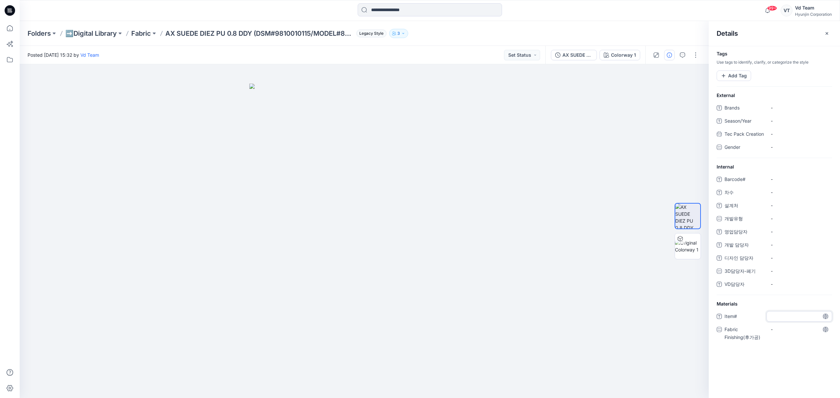
click at [741, 350] on div "Item# Fabric Finishing(후가공) -" at bounding box center [775, 331] width 116 height 38
click at [759, 374] on div "Tags Use tags to identify, clarify, or categorize the style Add Tag External Br…" at bounding box center [774, 222] width 131 height 353
click at [827, 33] on icon "button" at bounding box center [827, 33] width 5 height 5
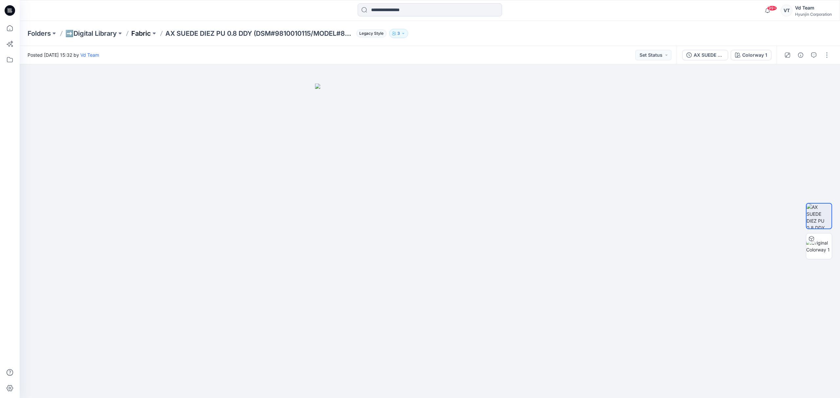
click at [141, 34] on p "Fabric" at bounding box center [141, 33] width 20 height 9
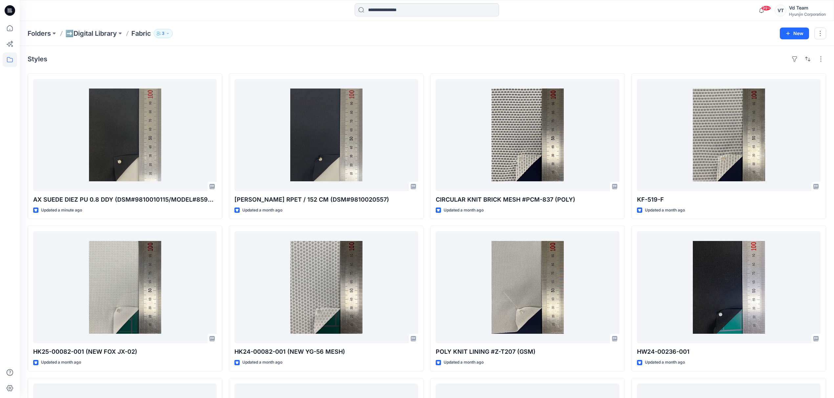
click at [247, 48] on div "Styles AX SUEDE DIEZ PU 0.8 DDY (DSM#9810010115/MODEL#8590026/ITEM#4084977) (PO…" at bounding box center [427, 301] width 814 height 510
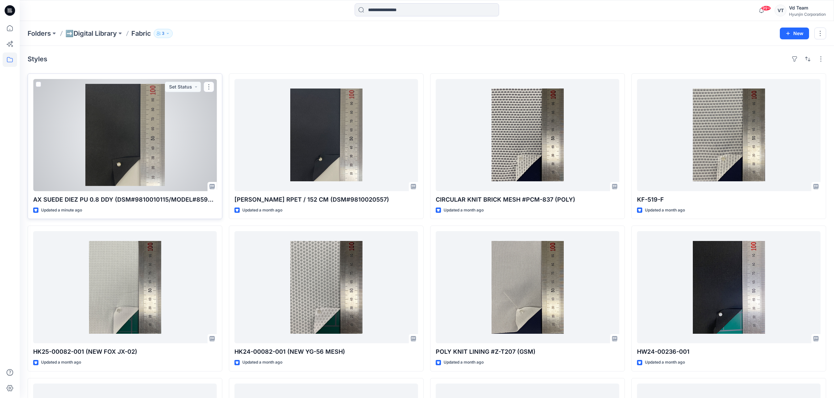
click at [154, 147] on div at bounding box center [124, 135] width 183 height 112
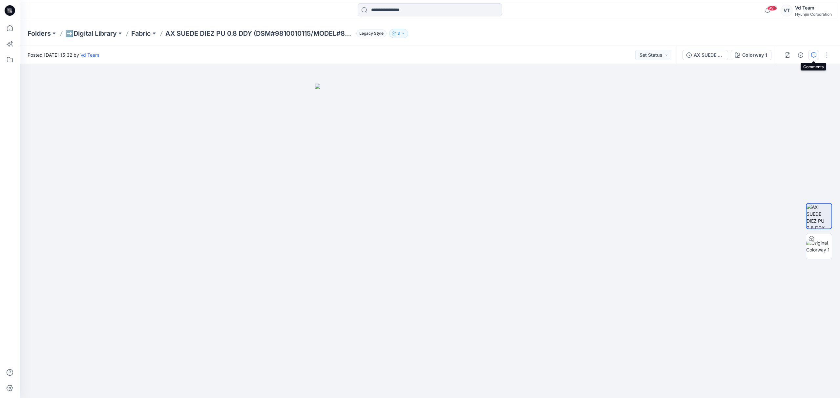
click at [812, 56] on icon "button" at bounding box center [813, 55] width 5 height 5
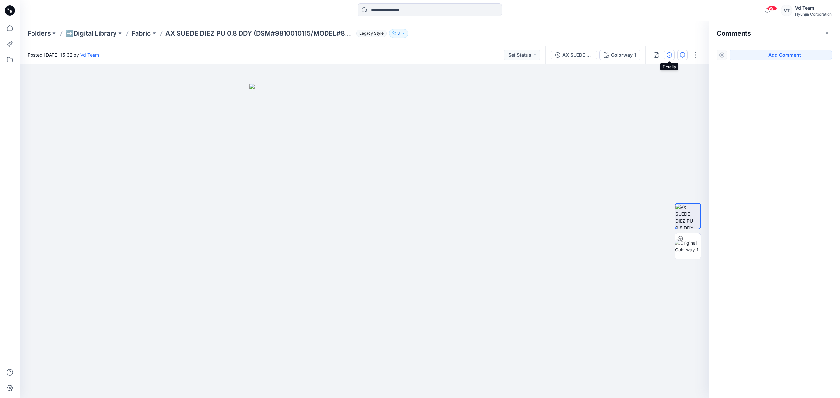
click at [674, 59] on button "button" at bounding box center [669, 55] width 11 height 11
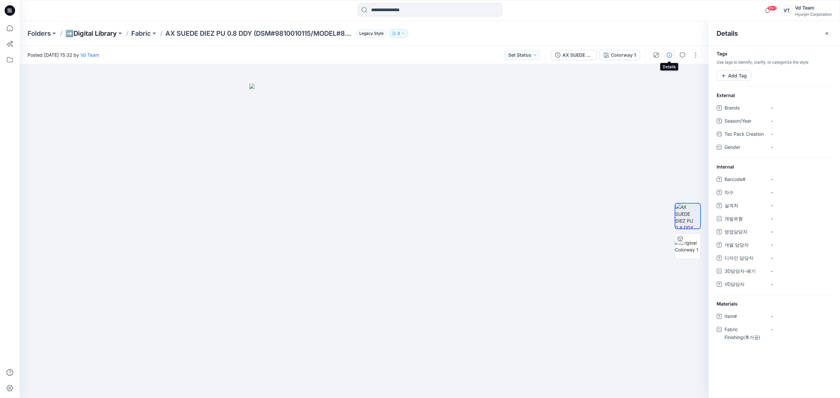
click at [105, 32] on p "➡️Digital Library" at bounding box center [91, 33] width 52 height 9
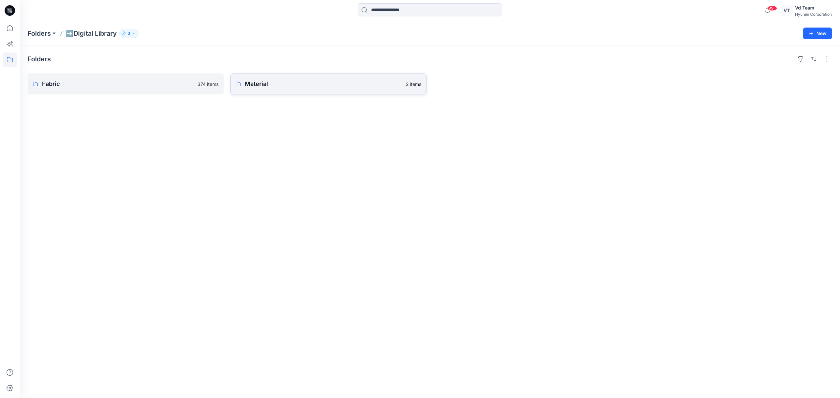
click at [292, 84] on p "Material" at bounding box center [323, 83] width 157 height 9
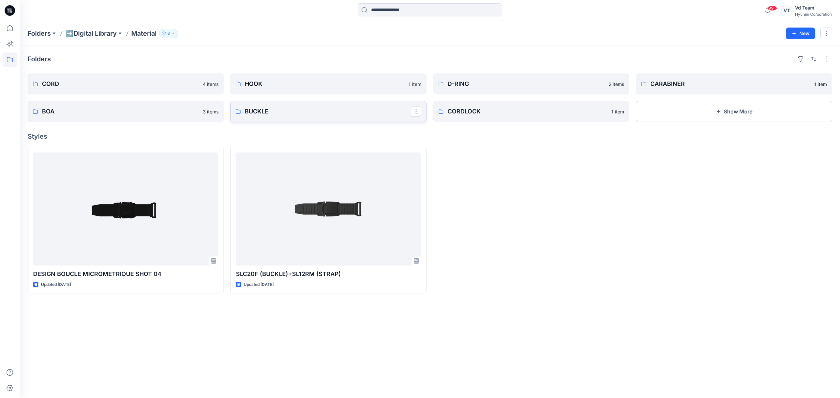
click at [294, 114] on p "BUCKLE" at bounding box center [328, 111] width 166 height 9
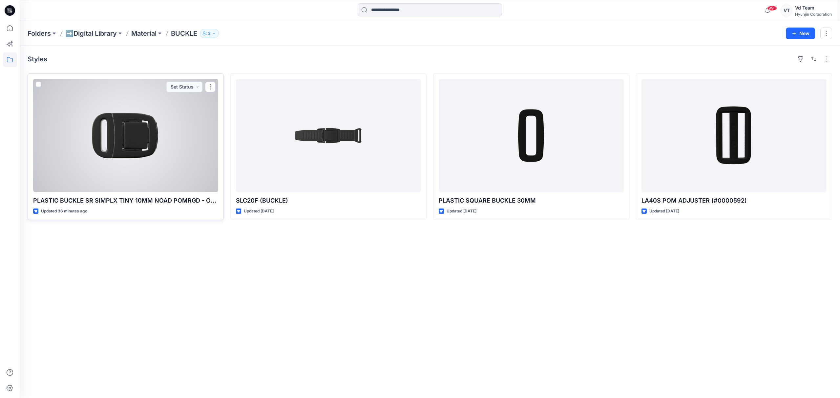
click at [140, 132] on div at bounding box center [125, 135] width 185 height 113
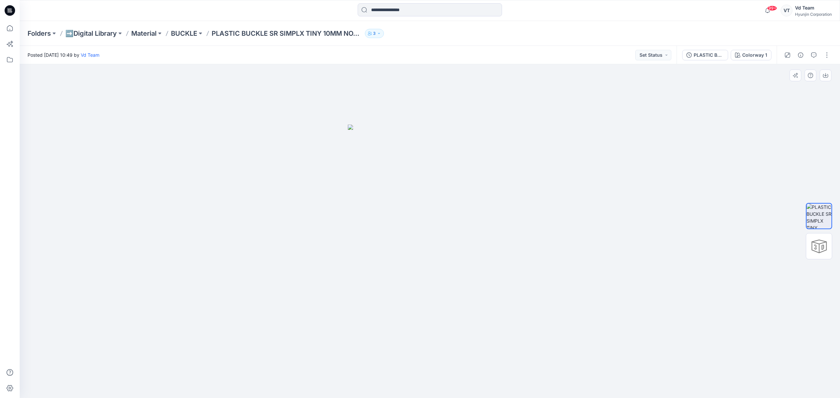
drag, startPoint x: 418, startPoint y: 237, endPoint x: 463, endPoint y: 232, distance: 44.9
click at [463, 232] on img at bounding box center [430, 262] width 164 height 274
click at [806, 245] on div at bounding box center [819, 231] width 42 height 164
click at [835, 248] on div at bounding box center [819, 231] width 42 height 164
click at [830, 250] on div at bounding box center [819, 246] width 26 height 26
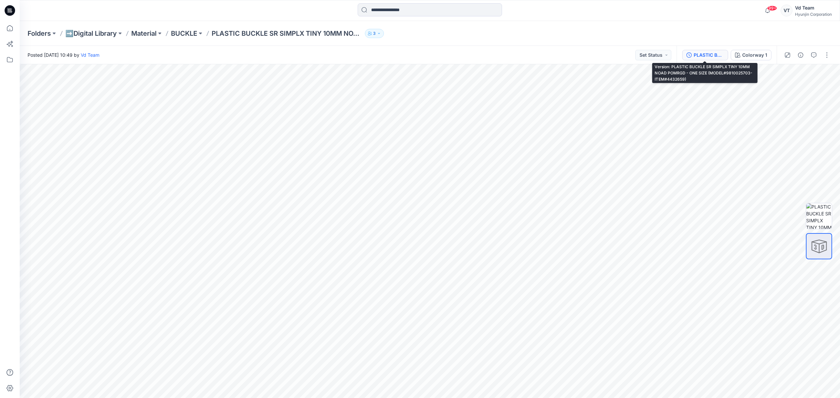
click at [705, 57] on div "PLASTIC BUCKLE SR SIMPLX TINY 10MM NOAD POMRGD - ONE SIZE (MODEL#9810025703-ITE…" at bounding box center [709, 55] width 30 height 7
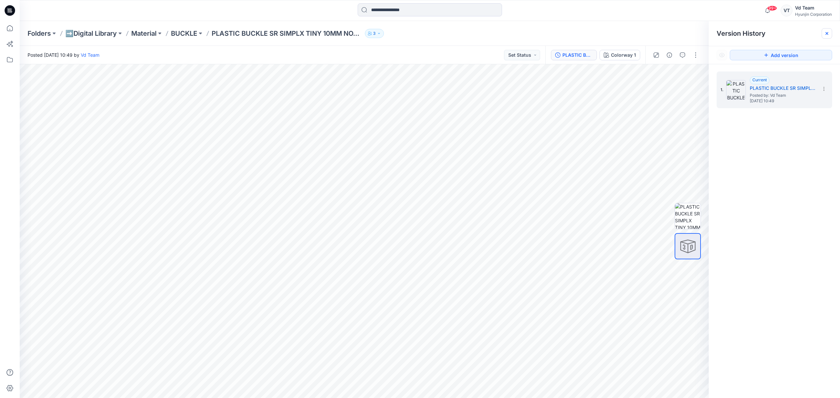
click at [830, 33] on div at bounding box center [827, 33] width 11 height 11
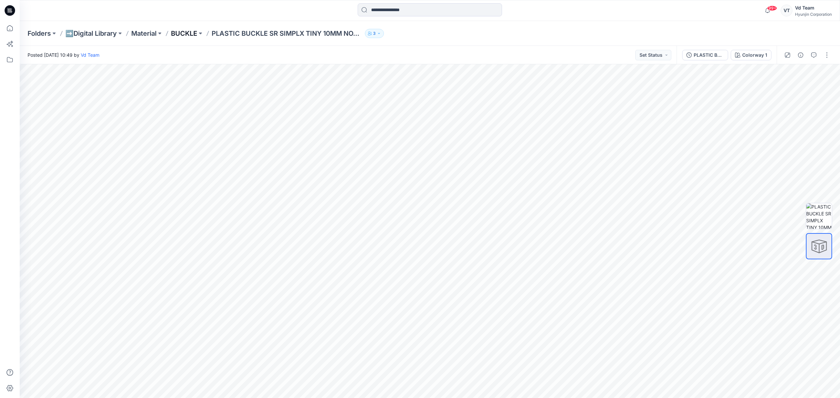
click at [185, 31] on p "BUCKLE" at bounding box center [184, 33] width 26 height 9
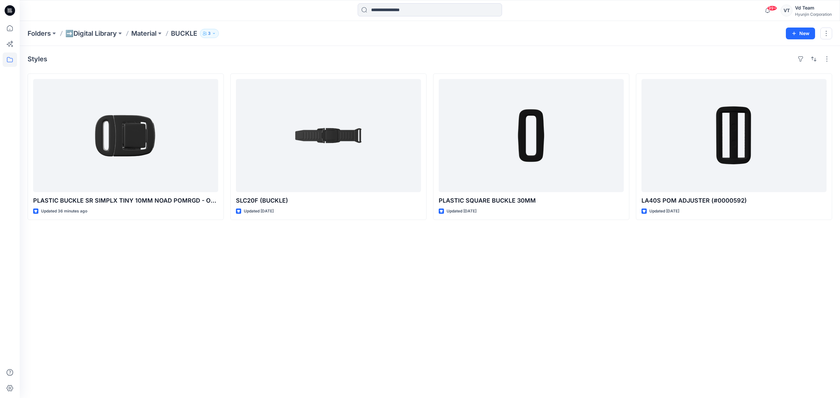
click at [265, 338] on div "Styles PLASTIC BUCKLE SR SIMPLX TINY 10MM NOAD POMRGD - ONE SIZE (MODEL#9810025…" at bounding box center [430, 222] width 821 height 353
drag, startPoint x: 525, startPoint y: 291, endPoint x: 532, endPoint y: 283, distance: 10.9
click at [525, 291] on div "Styles PLASTIC BUCKLE SR SIMPLX TINY 10MM NOAD POMRGD - ONE SIZE (MODEL#9810025…" at bounding box center [430, 222] width 821 height 353
click at [253, 273] on div "Styles PLASTIC BUCKLE SR SIMPLX TINY 10MM NOAD POMRGD - ONE SIZE (MODEL#9810025…" at bounding box center [430, 222] width 821 height 353
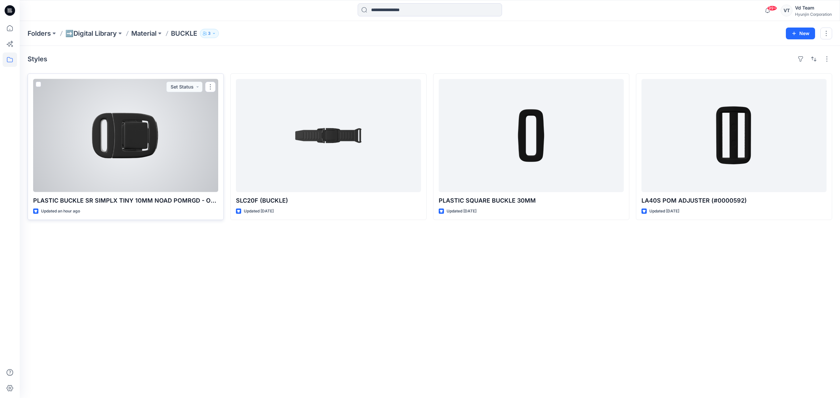
click at [150, 161] on div at bounding box center [125, 135] width 185 height 113
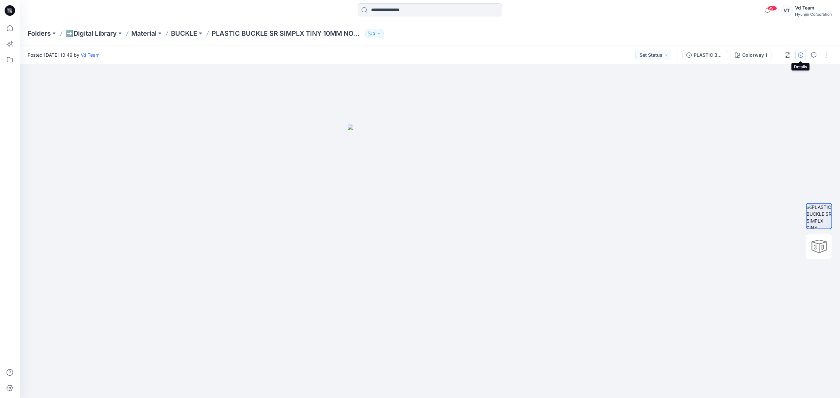
click at [800, 55] on icon "button" at bounding box center [800, 55] width 5 height 5
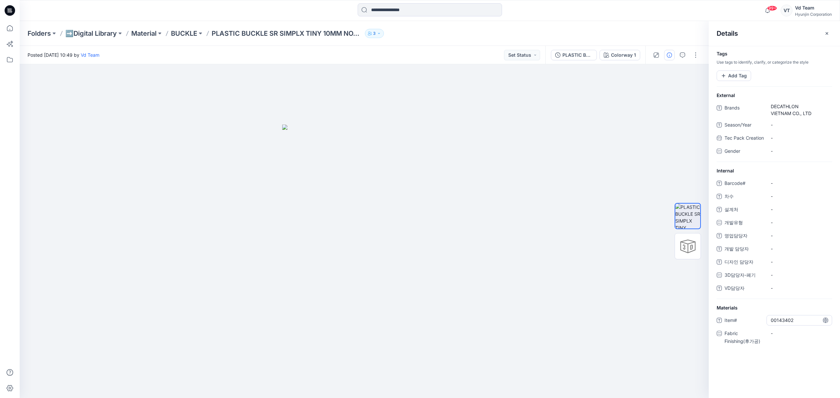
click at [773, 324] on span "00143402" at bounding box center [799, 320] width 57 height 7
click at [756, 326] on span "Item#" at bounding box center [744, 321] width 39 height 9
click at [782, 324] on span "00143402" at bounding box center [799, 320] width 57 height 7
click at [780, 326] on textarea "********" at bounding box center [800, 320] width 66 height 11
